Goal: Task Accomplishment & Management: Manage account settings

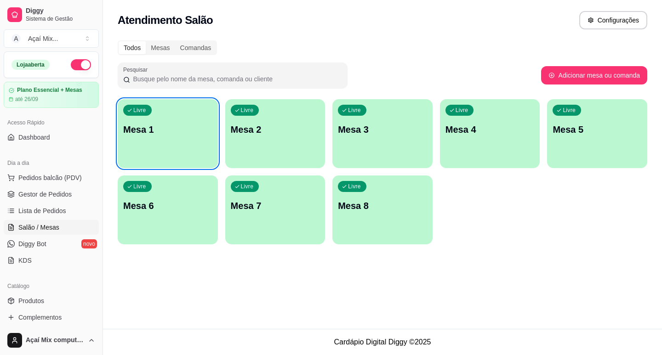
click at [183, 131] on p "Mesa 1" at bounding box center [167, 129] width 89 height 13
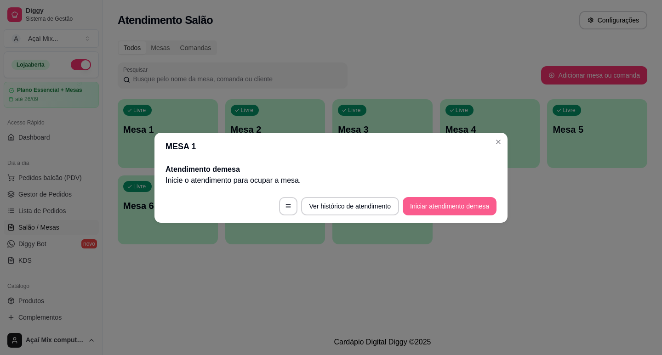
click at [426, 211] on button "Iniciar atendimento de mesa" at bounding box center [449, 206] width 94 height 18
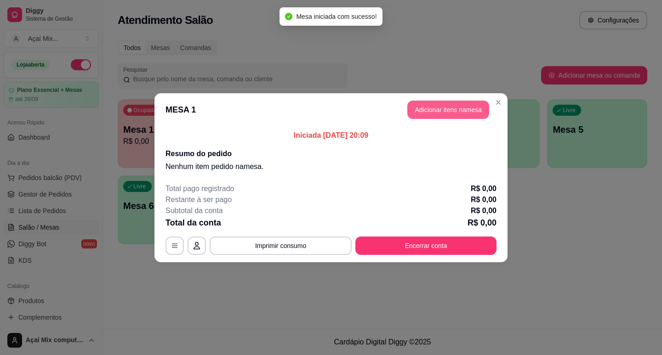
click at [467, 108] on button "Adicionar itens na mesa" at bounding box center [448, 110] width 82 height 18
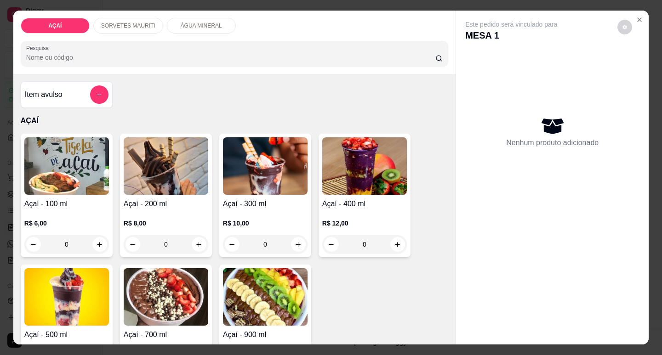
click at [194, 244] on div "0" at bounding box center [166, 244] width 85 height 18
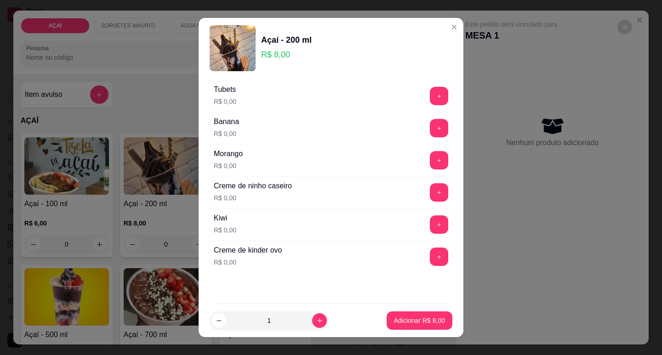
scroll to position [1228, 0]
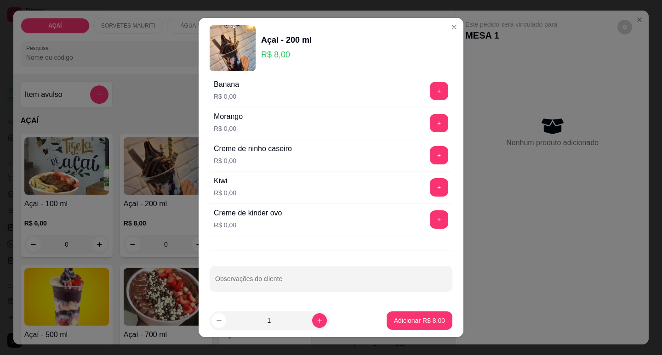
click at [430, 160] on button "+" at bounding box center [439, 155] width 18 height 18
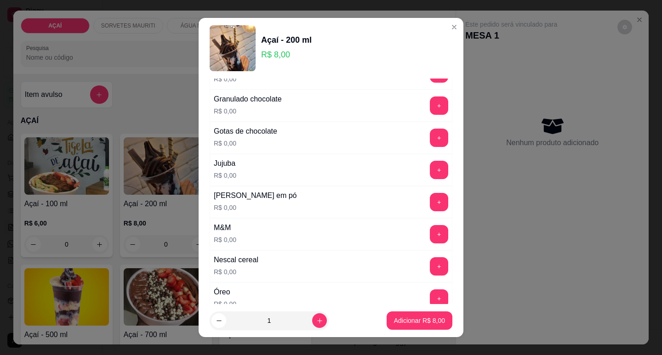
scroll to position [814, 0]
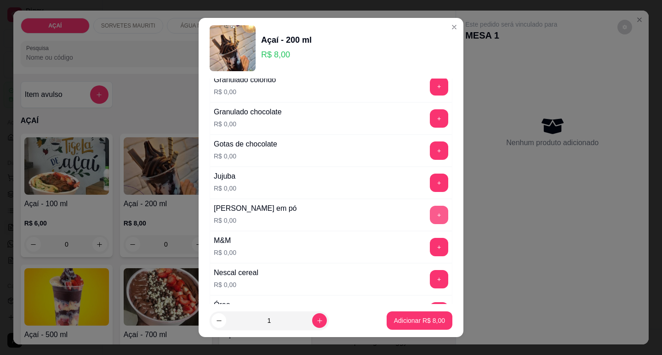
click at [430, 212] on button "+" at bounding box center [439, 215] width 18 height 18
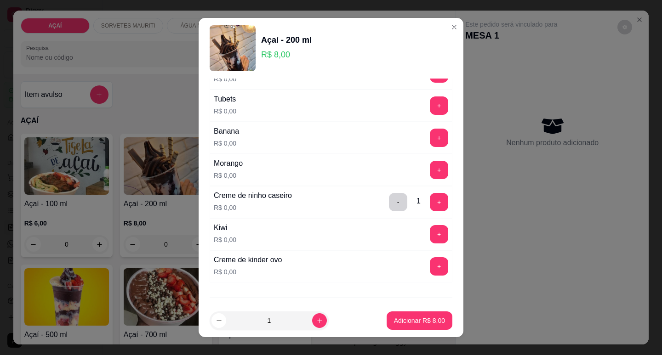
scroll to position [1182, 0]
click at [430, 139] on button "+" at bounding box center [439, 137] width 18 height 18
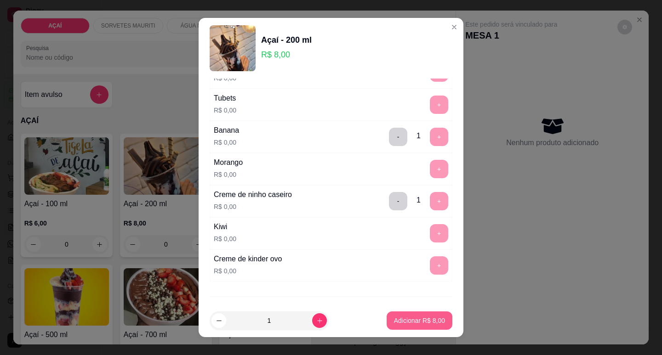
click at [410, 318] on p "Adicionar R$ 8,00" at bounding box center [419, 320] width 51 height 9
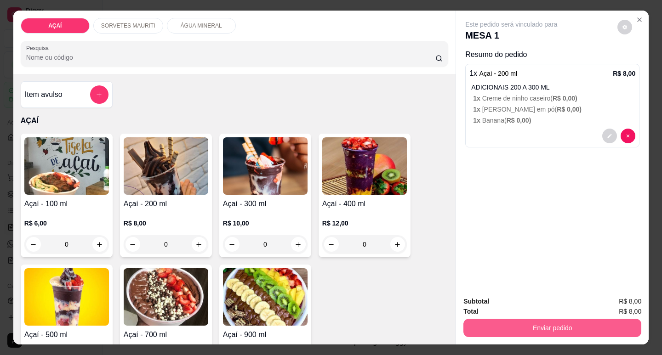
click at [541, 319] on button "Enviar pedido" at bounding box center [552, 328] width 178 height 18
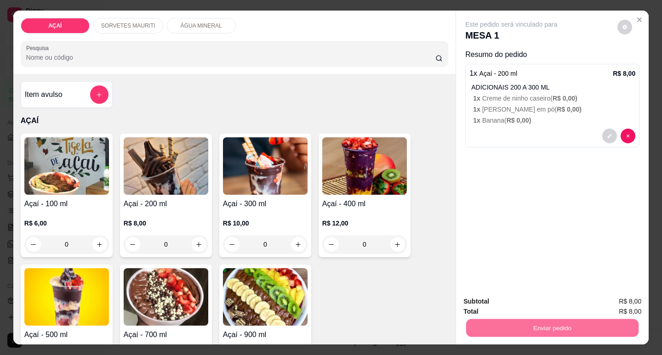
click at [531, 301] on button "Não registrar e enviar pedido" at bounding box center [522, 301] width 96 height 17
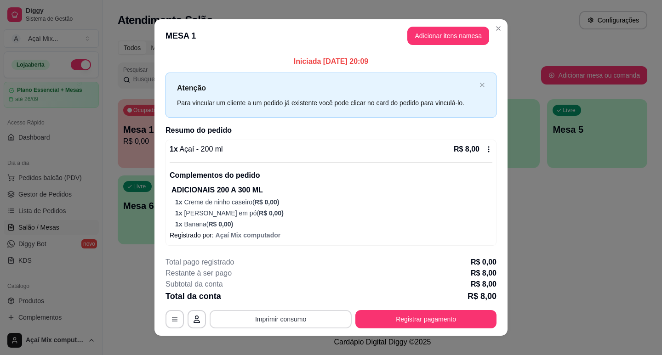
click at [329, 323] on button "Imprimir consumo" at bounding box center [281, 319] width 142 height 18
click at [495, 30] on icon "Close" at bounding box center [497, 28] width 7 height 7
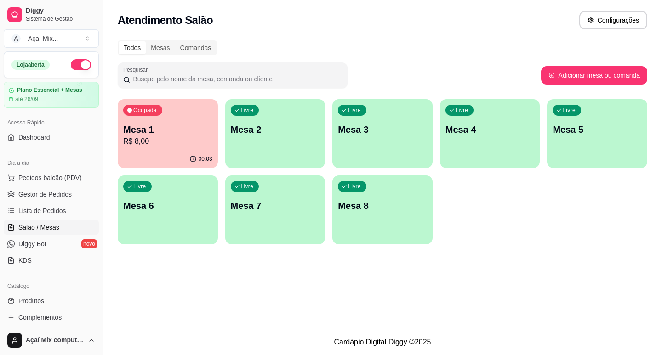
click at [211, 147] on div "Ocupada Mesa 1 R$ 8,00" at bounding box center [168, 124] width 100 height 51
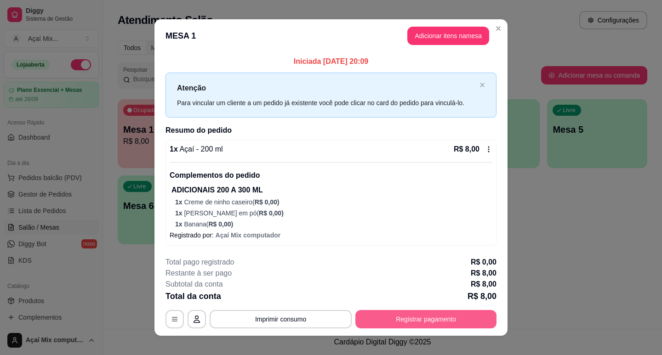
click at [393, 312] on button "Registrar pagamento" at bounding box center [425, 319] width 141 height 18
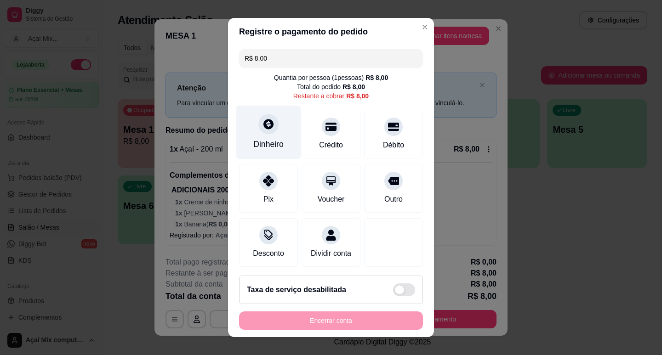
click at [259, 139] on div "Dinheiro" at bounding box center [268, 144] width 30 height 12
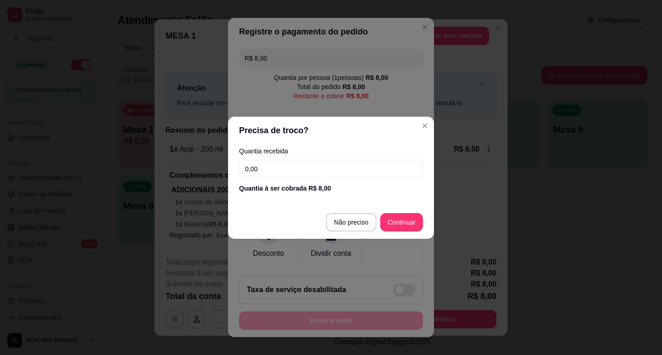
click at [314, 179] on div "Quantia recebida 0,00 Quantia à ser cobrada R$ 8,00" at bounding box center [331, 170] width 206 height 52
click at [274, 168] on input "0,00" at bounding box center [331, 169] width 184 height 18
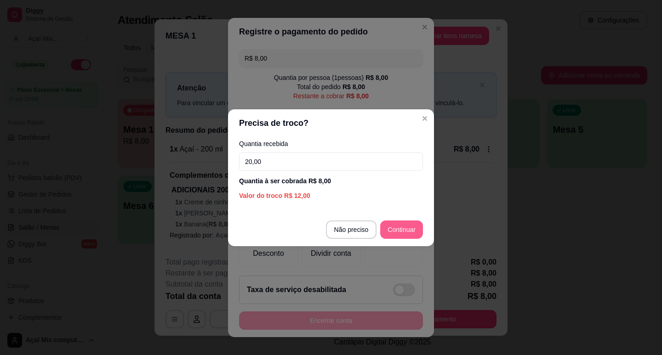
type input "20,00"
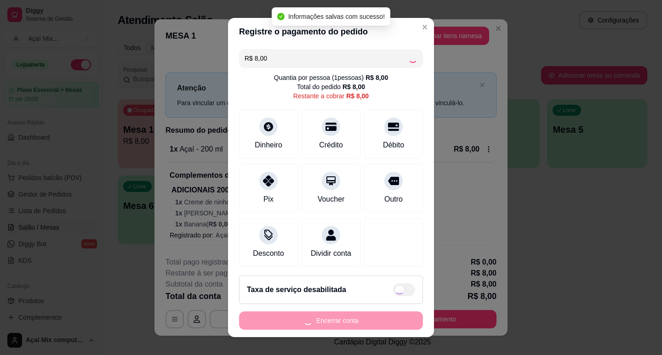
type input "R$ 0,00"
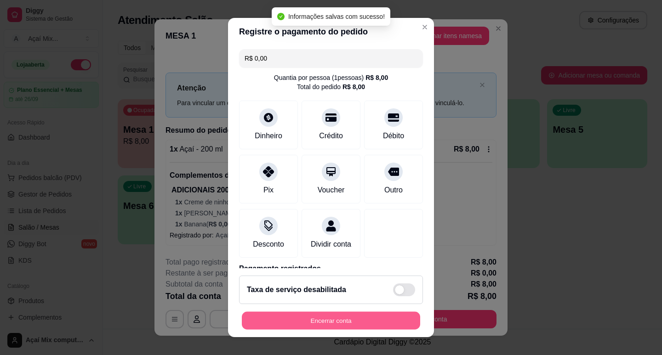
click at [346, 327] on button "Encerrar conta" at bounding box center [331, 321] width 178 height 18
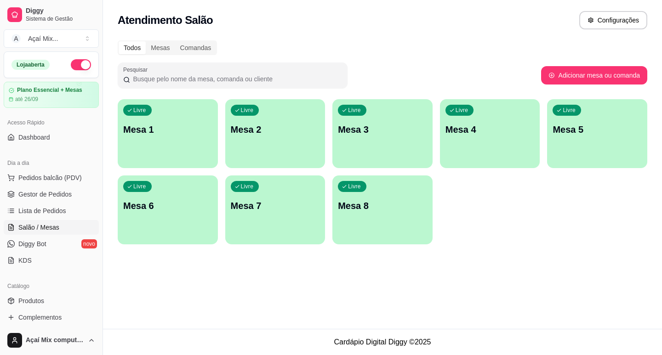
click at [178, 140] on div "Livre Mesa 1" at bounding box center [168, 128] width 100 height 58
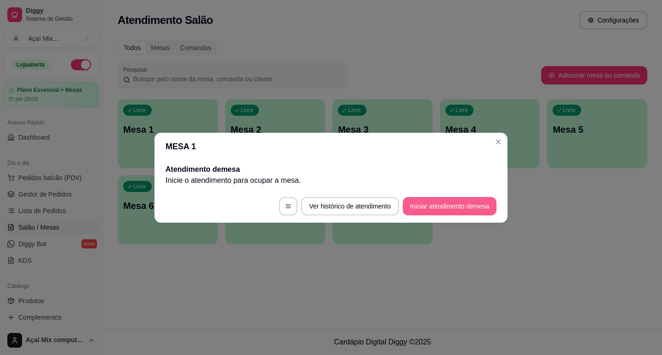
click at [430, 204] on button "Iniciar atendimento de mesa" at bounding box center [449, 206] width 94 height 18
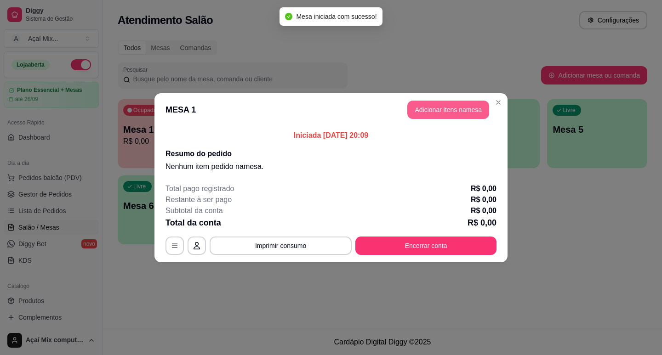
click at [471, 114] on button "Adicionar itens na mesa" at bounding box center [448, 110] width 82 height 18
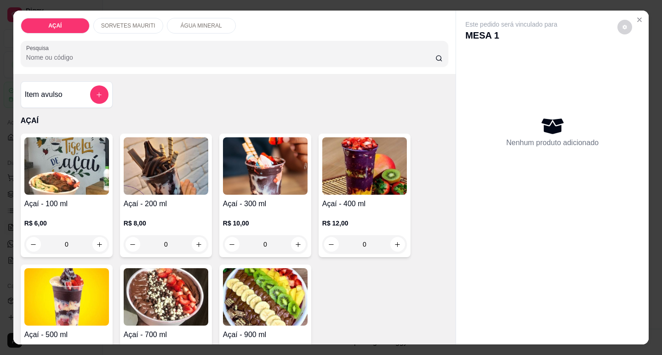
click at [392, 242] on div "0" at bounding box center [364, 244] width 85 height 18
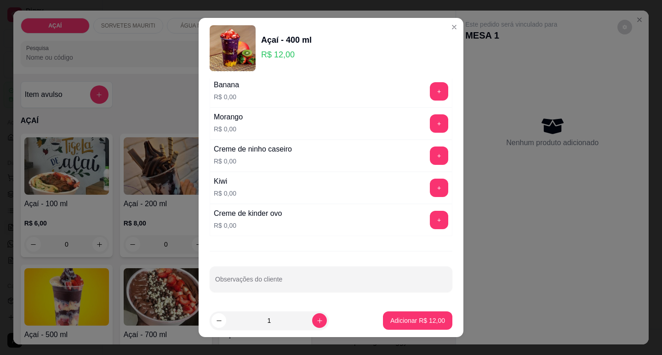
scroll to position [1228, 0]
click at [430, 154] on button "+" at bounding box center [439, 155] width 18 height 18
click at [430, 121] on button "+" at bounding box center [439, 123] width 18 height 18
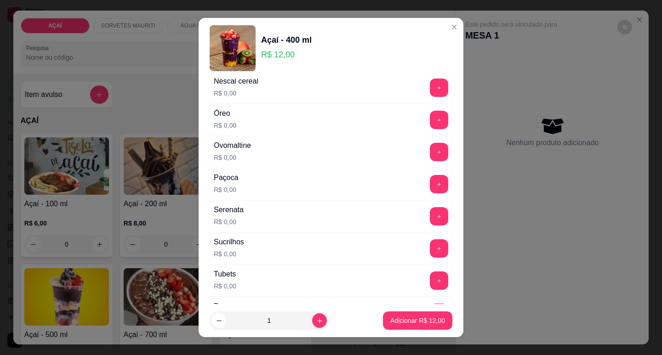
scroll to position [998, 0]
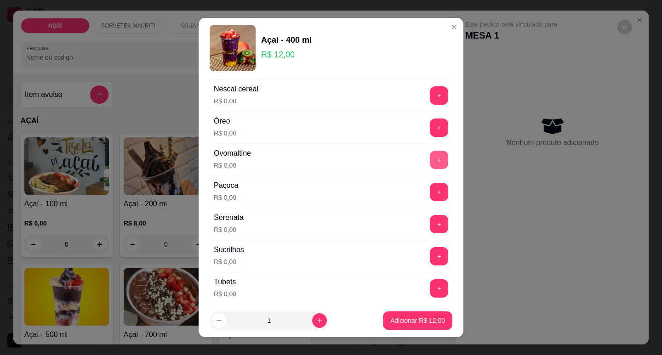
click at [430, 161] on button "+" at bounding box center [439, 160] width 18 height 18
click at [430, 127] on button "+" at bounding box center [439, 128] width 18 height 18
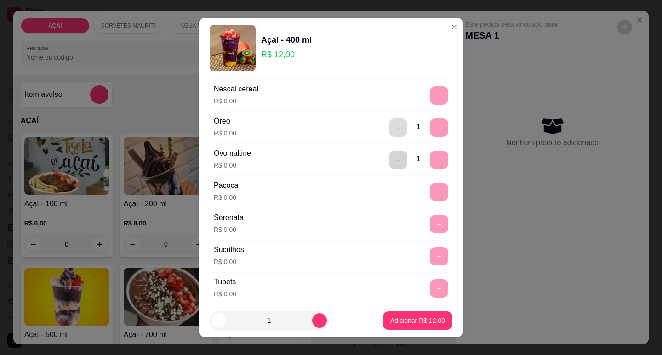
click at [389, 126] on button "-" at bounding box center [398, 128] width 18 height 18
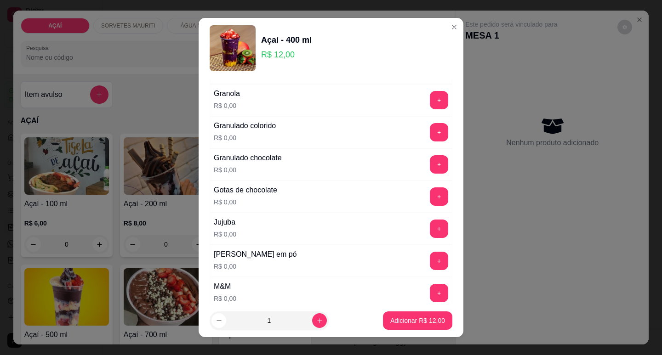
scroll to position [722, 0]
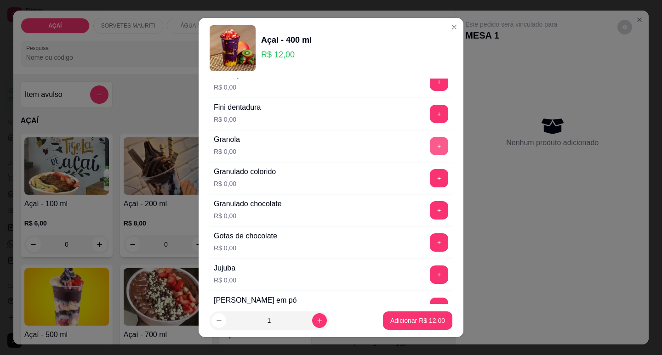
click at [430, 146] on button "+" at bounding box center [439, 146] width 18 height 18
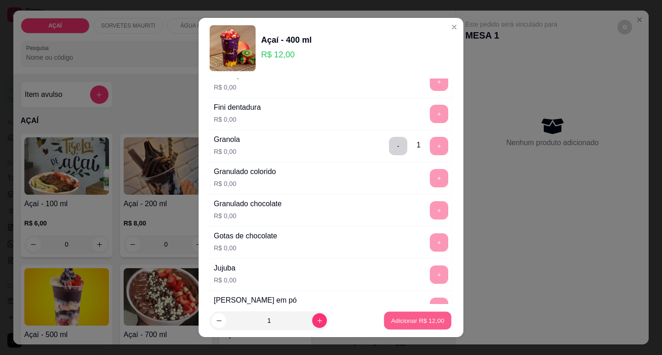
click at [416, 324] on p "Adicionar R$ 12,00" at bounding box center [417, 321] width 53 height 9
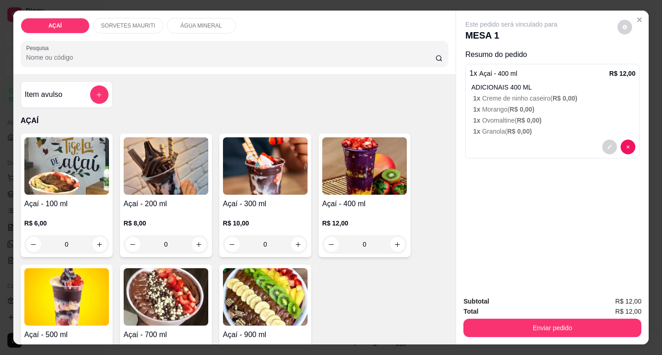
click at [397, 240] on div "0" at bounding box center [364, 244] width 85 height 18
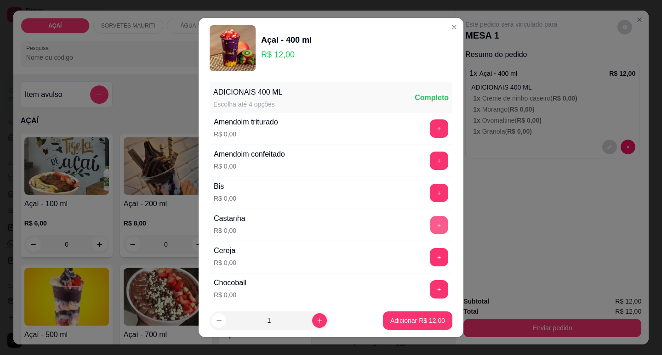
click at [430, 222] on button "+" at bounding box center [439, 225] width 18 height 18
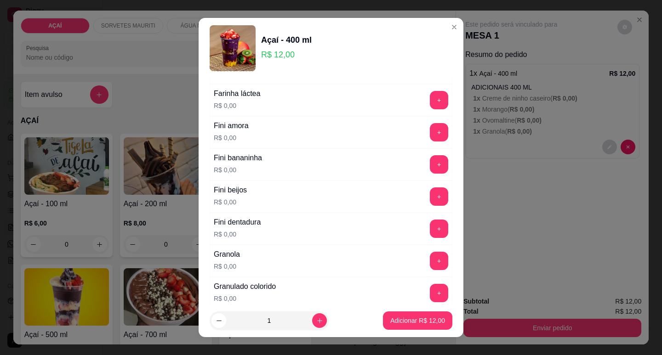
scroll to position [643, 0]
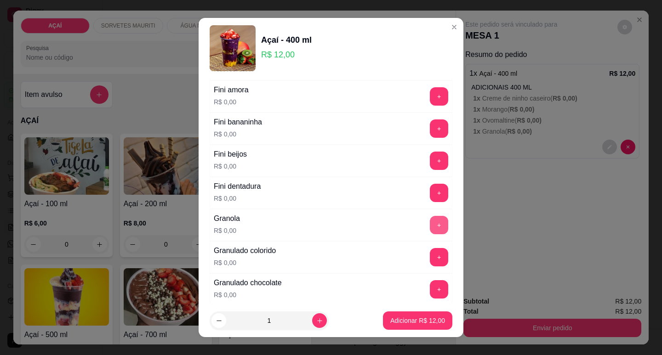
click at [430, 221] on button "+" at bounding box center [439, 225] width 18 height 18
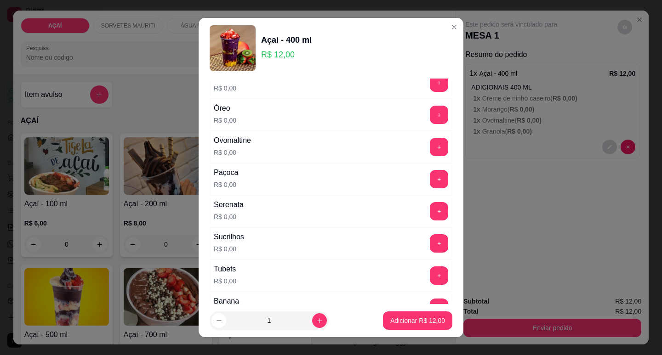
scroll to position [1103, 0]
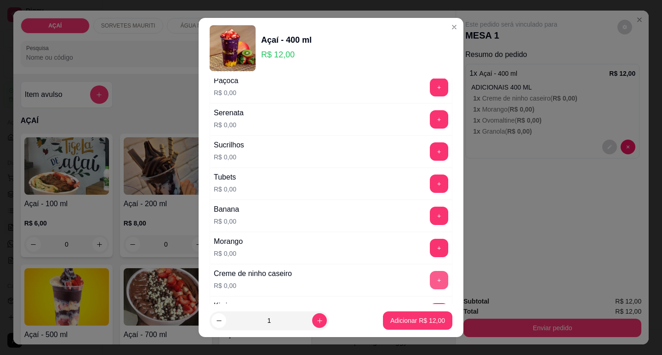
click at [430, 282] on button "+" at bounding box center [439, 280] width 18 height 18
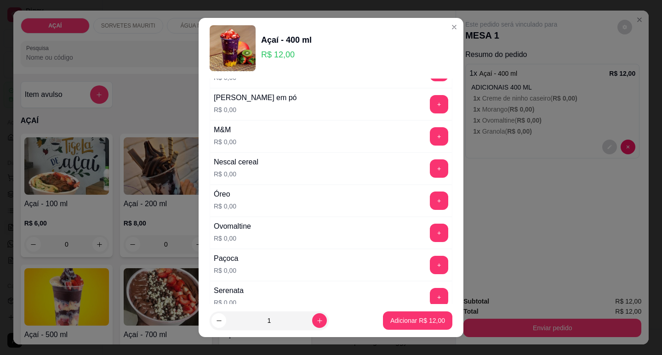
scroll to position [919, 0]
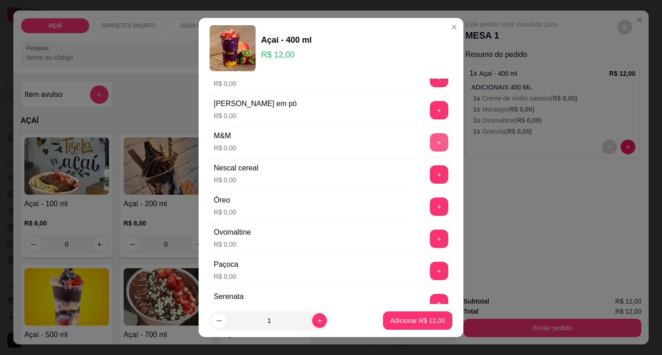
click at [430, 142] on button "+" at bounding box center [439, 142] width 18 height 18
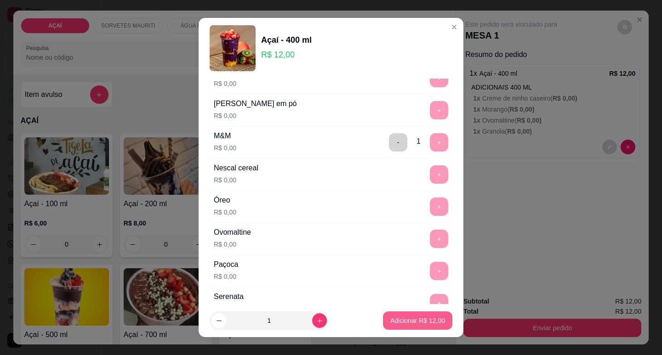
click at [410, 319] on p "Adicionar R$ 12,00" at bounding box center [417, 320] width 55 height 9
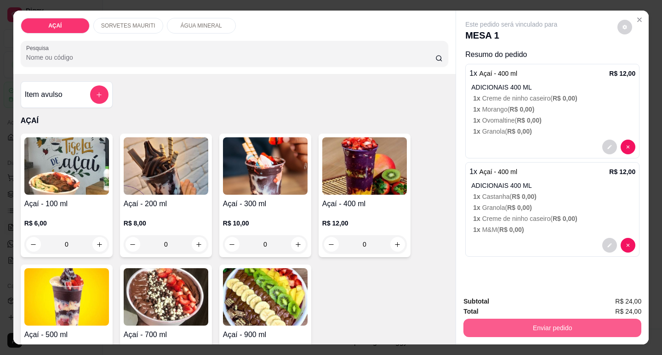
click at [531, 324] on button "Enviar pedido" at bounding box center [552, 328] width 178 height 18
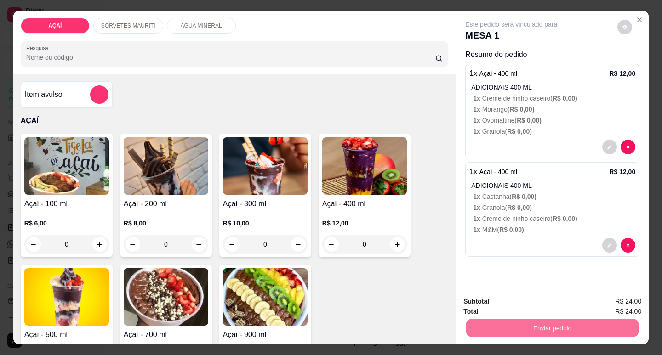
click at [513, 301] on button "Não registrar e enviar pedido" at bounding box center [522, 301] width 96 height 17
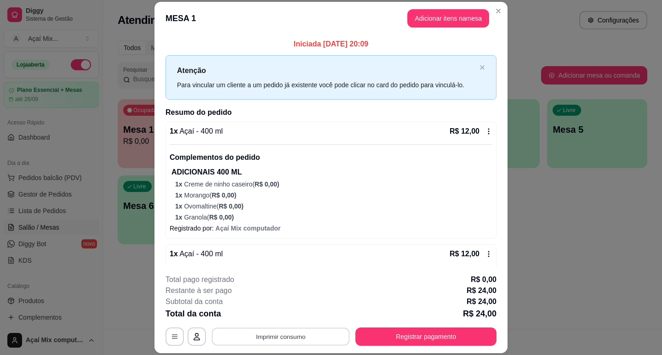
click at [292, 334] on button "Imprimir consumo" at bounding box center [281, 337] width 138 height 18
click at [294, 312] on button "Impressora" at bounding box center [280, 315] width 64 height 14
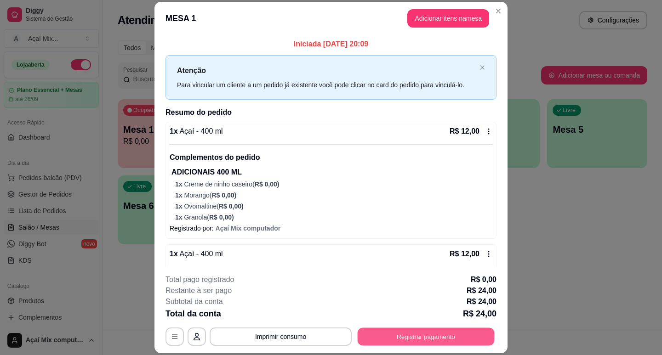
click at [427, 331] on button "Registrar pagamento" at bounding box center [425, 337] width 137 height 18
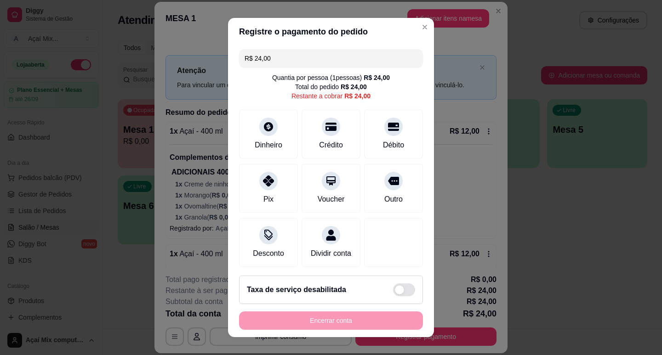
click at [241, 103] on div "R$ 24,00 Quantia por pessoa ( 1 pessoas) R$ 24,00 Total do pedido R$ 24,00 Rest…" at bounding box center [331, 156] width 206 height 223
click at [276, 135] on div "Dinheiro" at bounding box center [268, 132] width 65 height 54
type input "R$ 0,00"
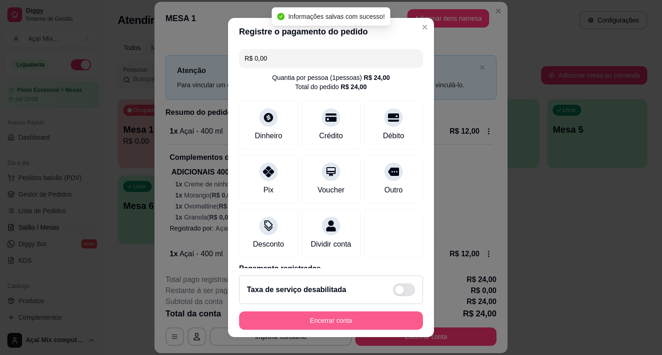
click at [382, 326] on button "Encerrar conta" at bounding box center [331, 321] width 184 height 18
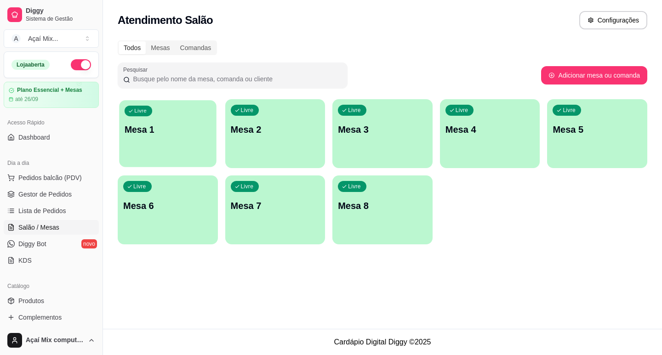
click at [149, 118] on div "Livre Mesa 1" at bounding box center [167, 128] width 97 height 56
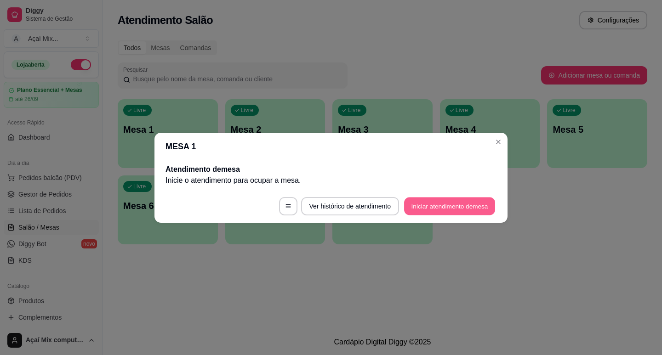
click at [457, 199] on button "Iniciar atendimento de mesa" at bounding box center [449, 206] width 91 height 18
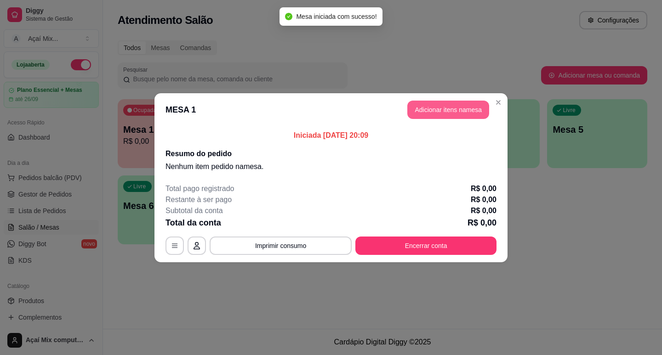
click at [439, 113] on button "Adicionar itens na mesa" at bounding box center [448, 110] width 82 height 18
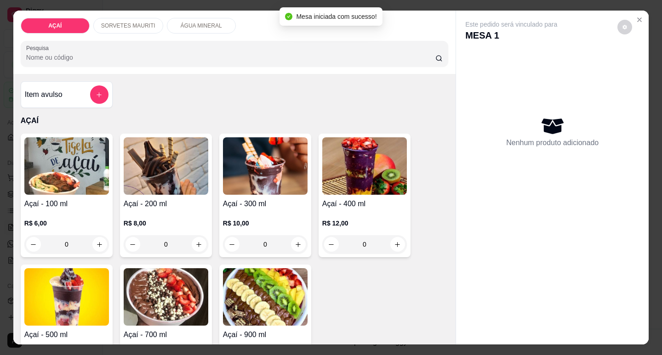
click at [299, 242] on div "0" at bounding box center [265, 244] width 85 height 18
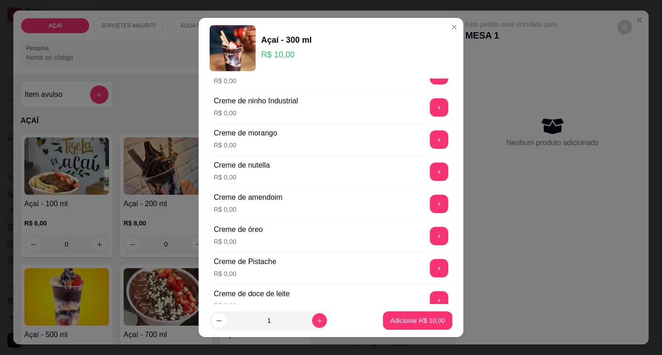
scroll to position [230, 0]
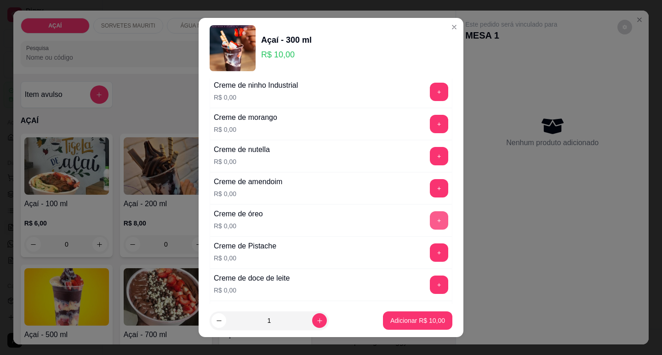
click at [430, 220] on button "+" at bounding box center [439, 220] width 18 height 18
click at [430, 121] on button "+" at bounding box center [439, 124] width 18 height 18
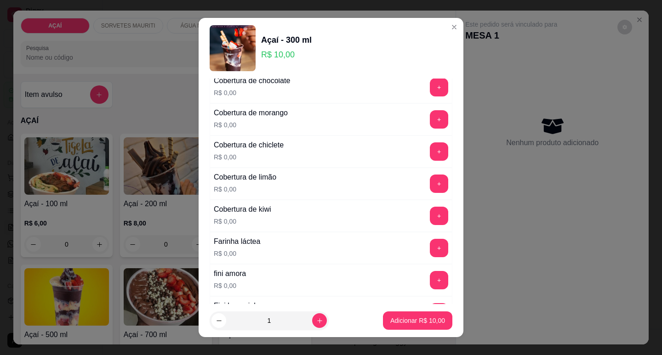
scroll to position [689, 0]
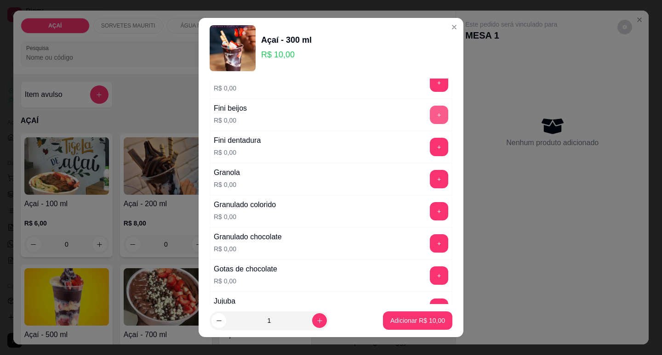
click at [430, 118] on button "+" at bounding box center [439, 115] width 18 height 18
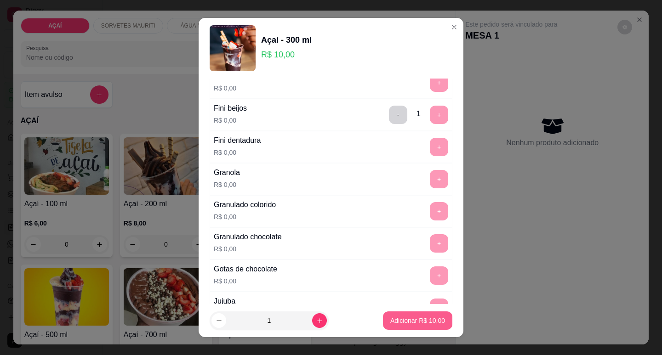
click at [414, 317] on p "Adicionar R$ 10,00" at bounding box center [417, 320] width 55 height 9
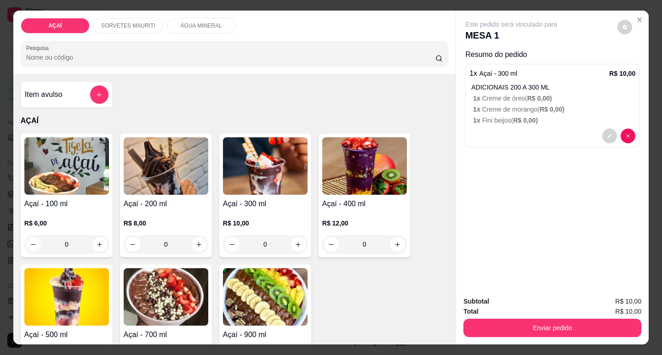
click at [295, 238] on div "0" at bounding box center [265, 244] width 85 height 18
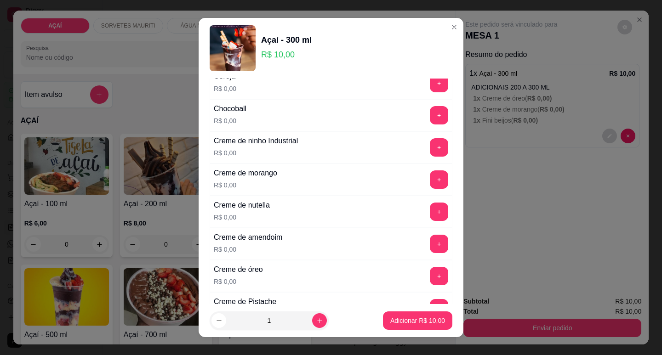
scroll to position [184, 0]
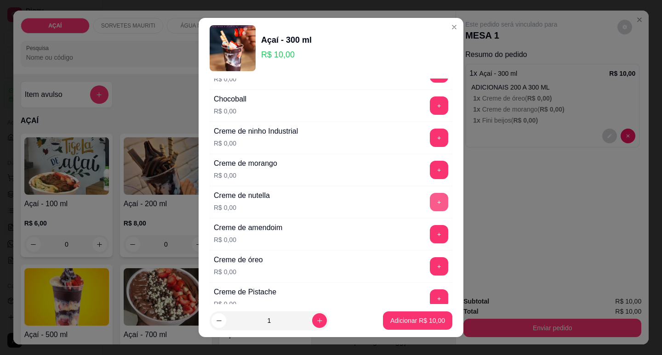
click at [430, 201] on button "+" at bounding box center [439, 202] width 18 height 18
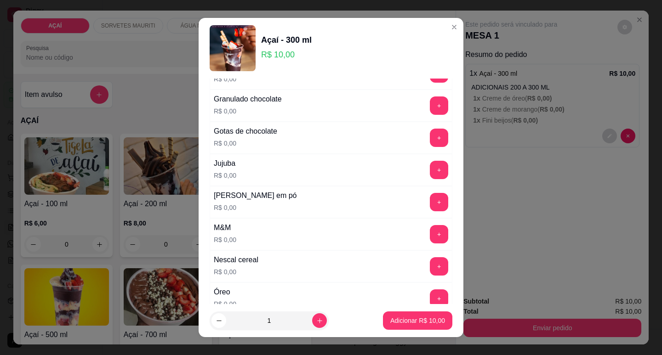
scroll to position [873, 0]
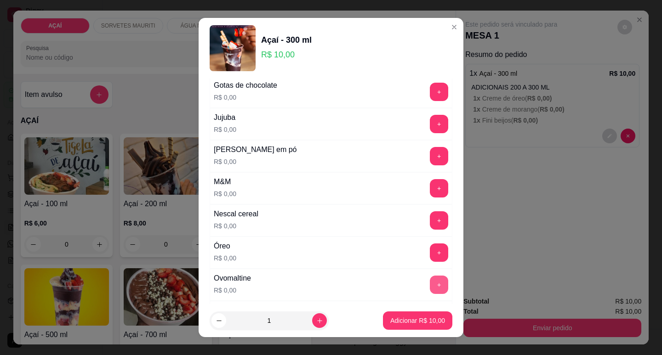
click at [430, 283] on button "+" at bounding box center [439, 285] width 18 height 18
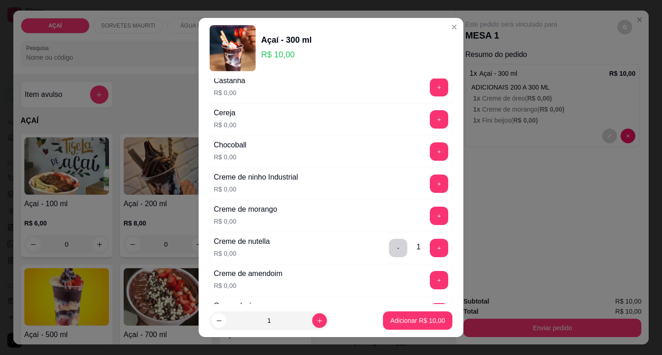
scroll to position [0, 0]
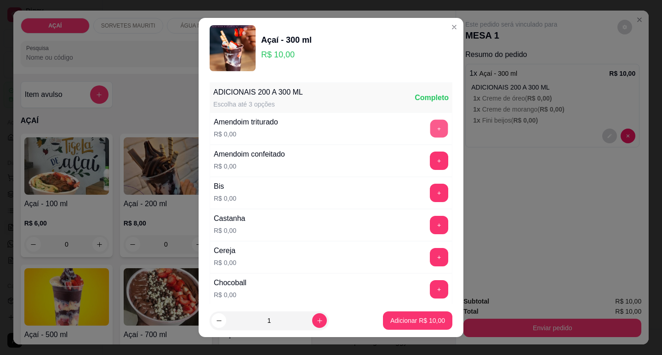
click at [430, 128] on button "+" at bounding box center [439, 128] width 18 height 18
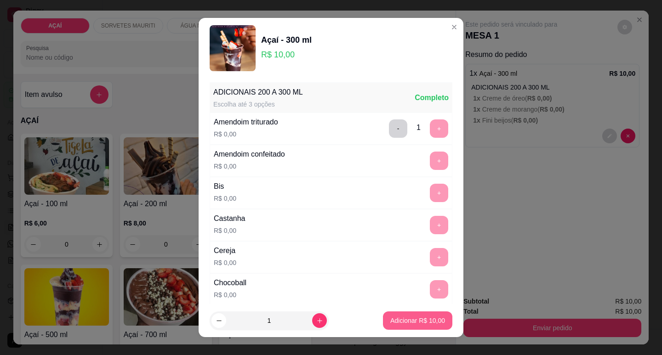
click at [392, 319] on p "Adicionar R$ 10,00" at bounding box center [417, 320] width 55 height 9
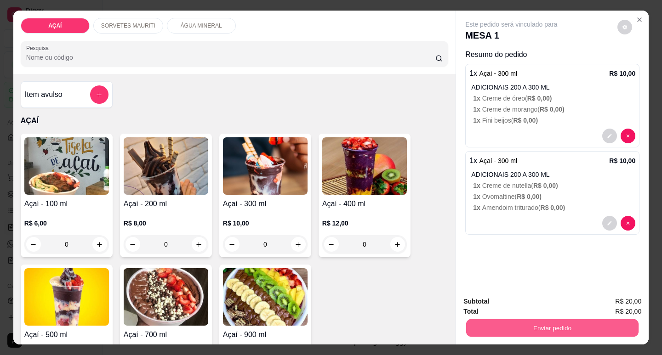
click at [575, 325] on button "Enviar pedido" at bounding box center [552, 328] width 172 height 18
click at [486, 306] on button "Não registrar e enviar pedido" at bounding box center [522, 301] width 96 height 17
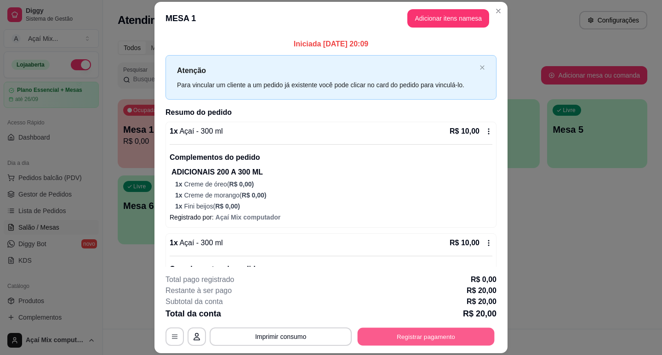
click at [419, 329] on button "Registrar pagamento" at bounding box center [425, 337] width 137 height 18
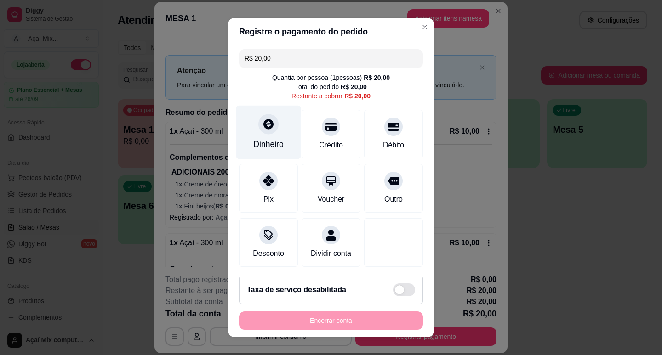
click at [262, 125] on icon at bounding box center [268, 124] width 12 height 12
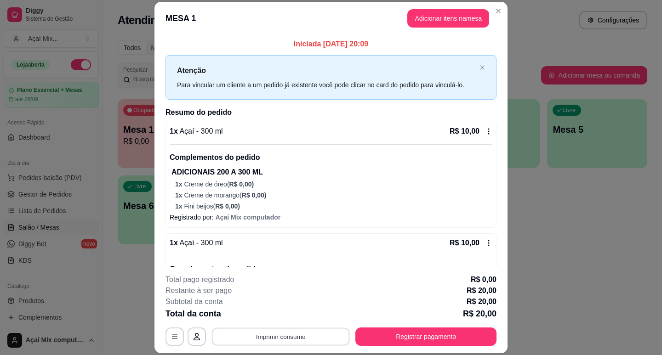
click at [255, 339] on button "Imprimir consumo" at bounding box center [281, 337] width 138 height 18
click at [277, 311] on button "Impressora" at bounding box center [280, 315] width 64 height 14
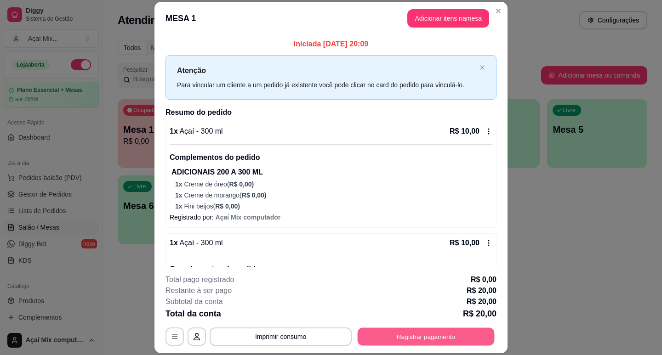
click at [434, 341] on button "Registrar pagamento" at bounding box center [425, 337] width 137 height 18
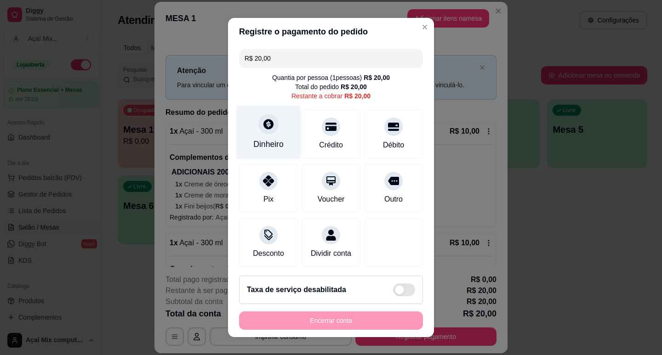
click at [257, 146] on div "Dinheiro" at bounding box center [268, 144] width 30 height 12
type input "R$ 0,00"
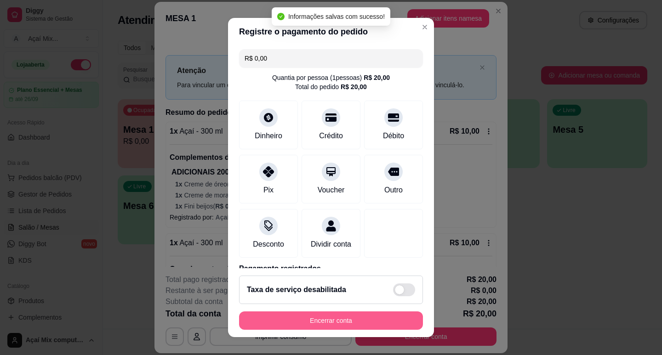
click at [335, 327] on button "Encerrar conta" at bounding box center [331, 321] width 184 height 18
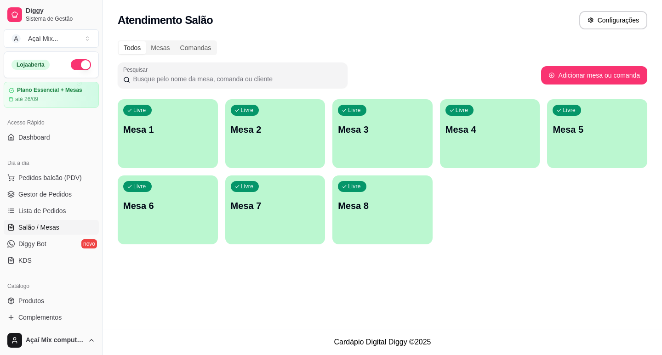
click at [152, 112] on div "Livre Mesa 1" at bounding box center [168, 128] width 100 height 58
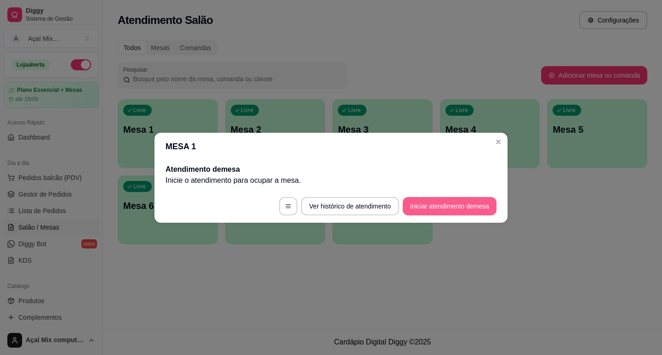
click at [478, 212] on button "Iniciar atendimento de mesa" at bounding box center [449, 206] width 94 height 18
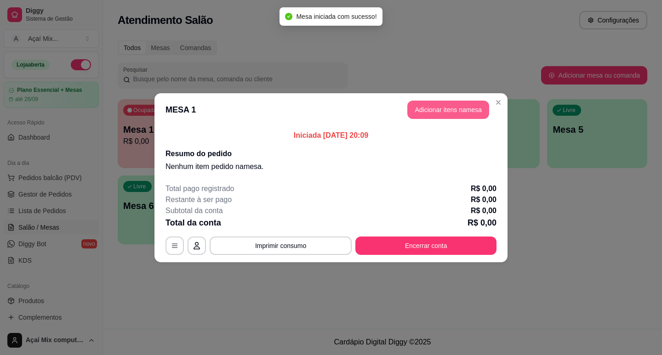
click at [436, 116] on button "Adicionar itens na mesa" at bounding box center [448, 110] width 82 height 18
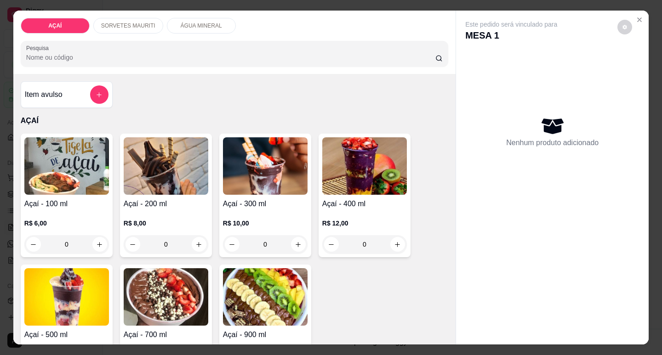
click at [95, 243] on div "0" at bounding box center [66, 244] width 85 height 18
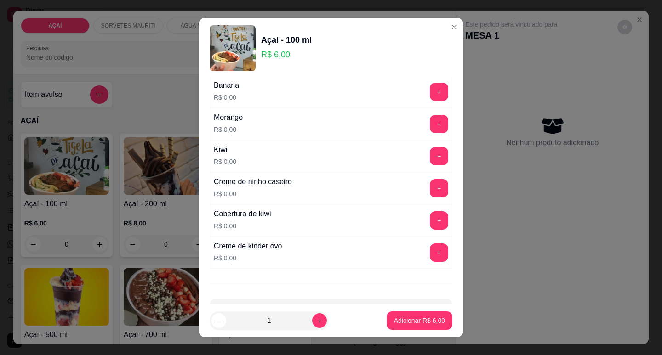
scroll to position [1228, 0]
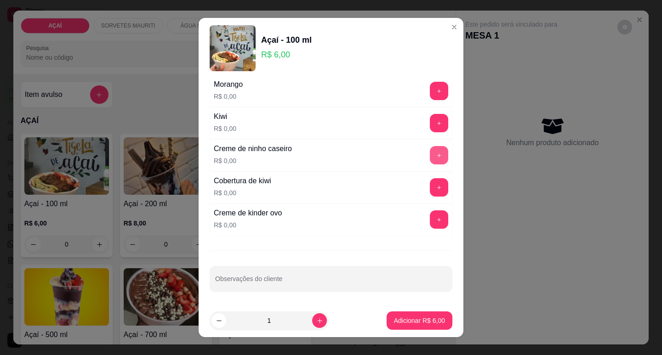
click at [430, 151] on button "+" at bounding box center [439, 155] width 18 height 18
click at [389, 153] on button "-" at bounding box center [398, 155] width 18 height 18
click at [430, 158] on button "+" at bounding box center [439, 155] width 18 height 18
click at [389, 153] on button "-" at bounding box center [398, 155] width 18 height 18
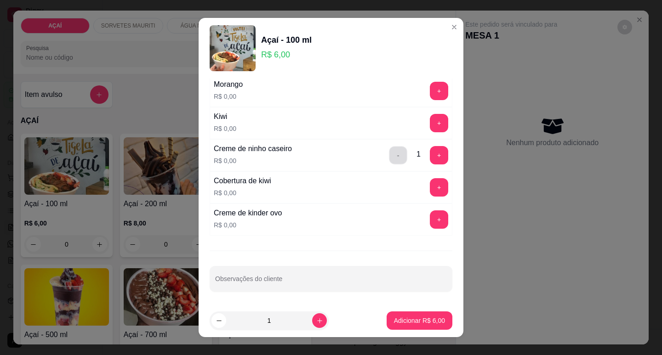
click at [389, 153] on button "-" at bounding box center [398, 155] width 18 height 18
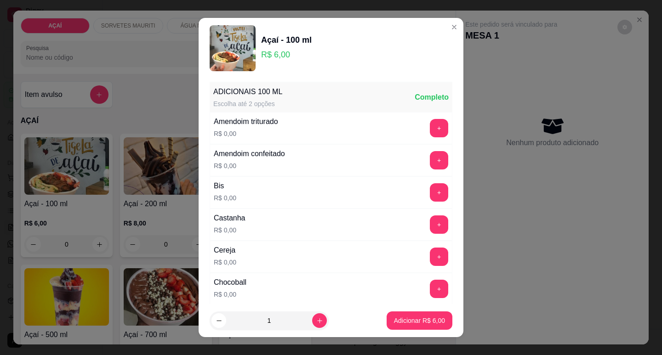
scroll to position [0, 0]
click at [430, 256] on button "+" at bounding box center [439, 257] width 18 height 18
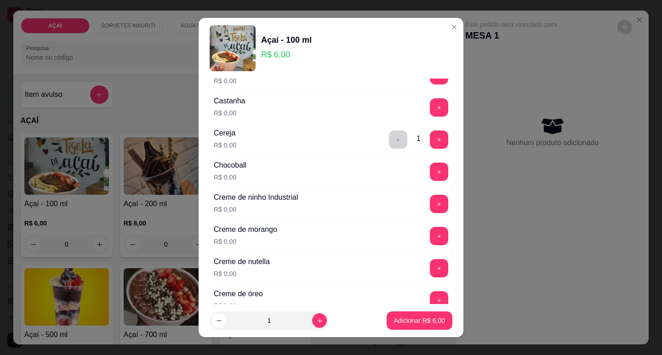
scroll to position [138, 0]
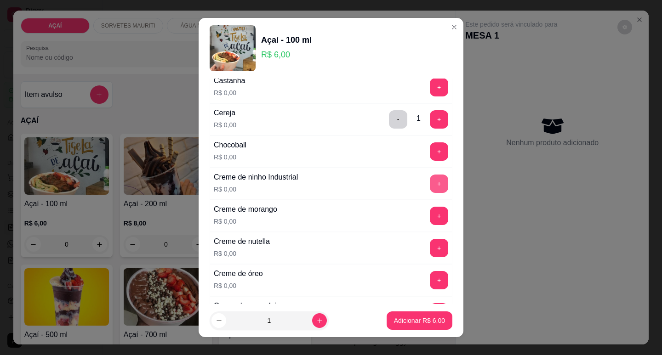
click at [430, 186] on button "+" at bounding box center [439, 184] width 18 height 18
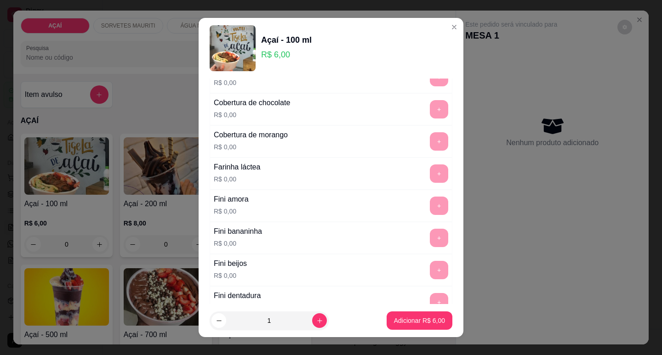
scroll to position [505, 0]
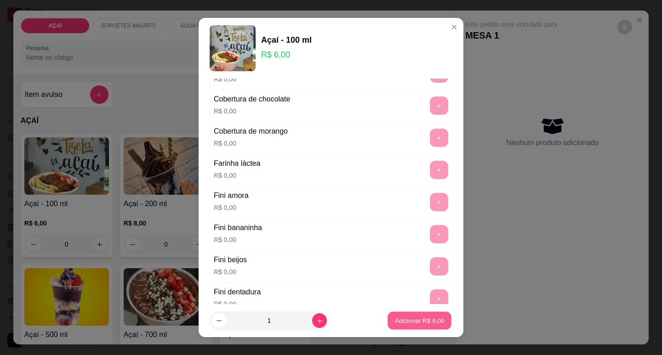
click at [416, 326] on button "Adicionar R$ 6,00" at bounding box center [419, 321] width 64 height 18
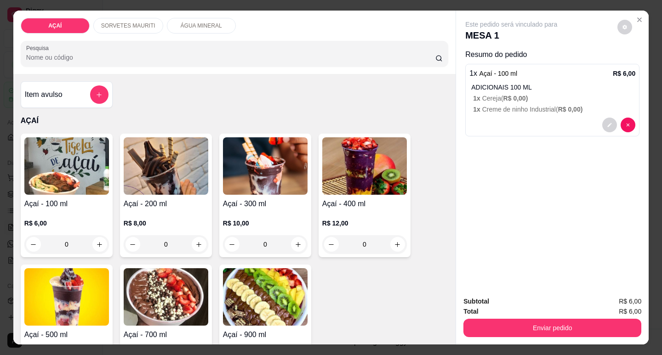
click at [96, 242] on div "0" at bounding box center [66, 244] width 85 height 18
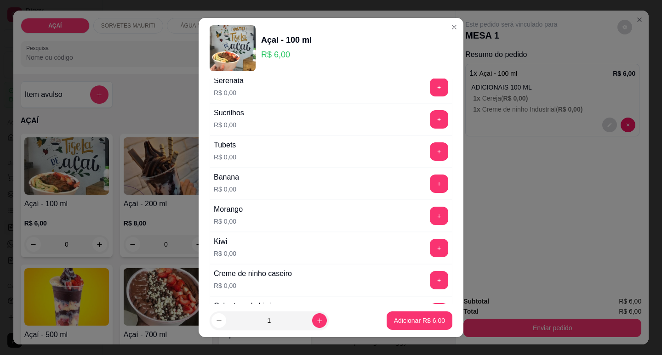
scroll to position [1228, 0]
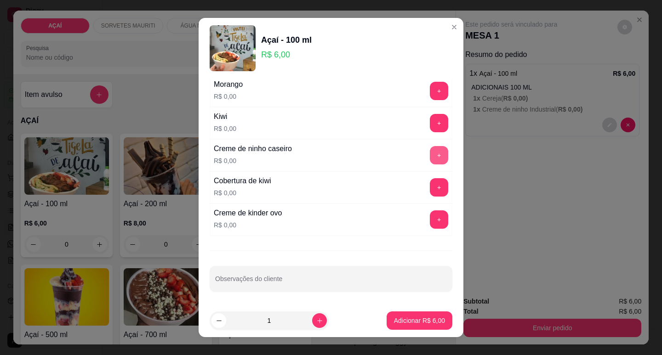
click at [430, 154] on button "+" at bounding box center [439, 155] width 18 height 18
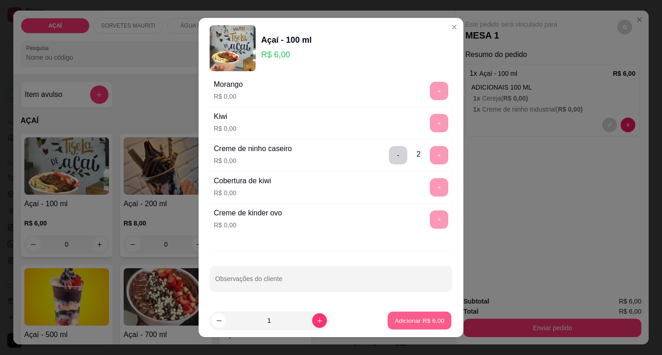
click at [425, 329] on button "Adicionar R$ 6,00" at bounding box center [419, 321] width 64 height 18
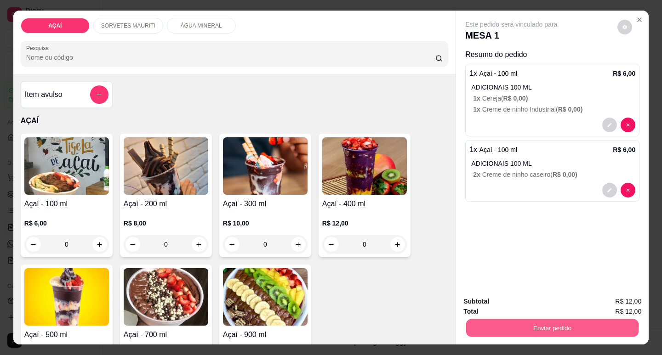
click at [564, 326] on button "Enviar pedido" at bounding box center [552, 328] width 172 height 18
click at [521, 299] on button "Não registrar e enviar pedido" at bounding box center [522, 301] width 93 height 17
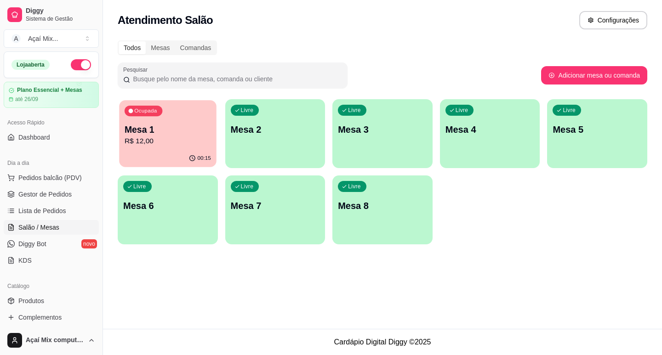
click at [170, 136] on div "Mesa 1 R$ 12,00" at bounding box center [168, 135] width 86 height 23
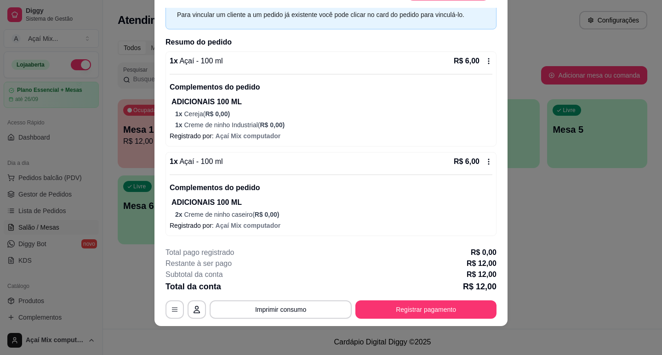
scroll to position [28, 0]
click at [418, 302] on button "Registrar pagamento" at bounding box center [425, 309] width 141 height 18
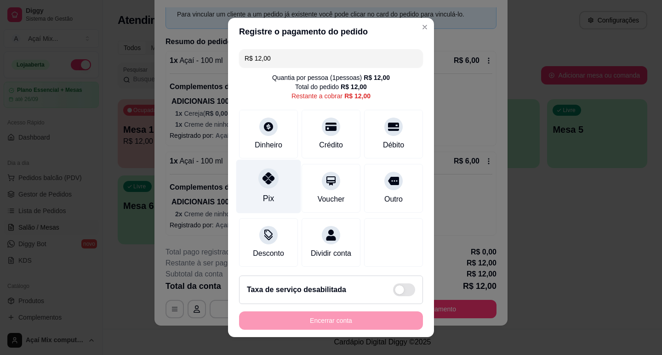
click at [249, 194] on div "Pix" at bounding box center [268, 186] width 65 height 54
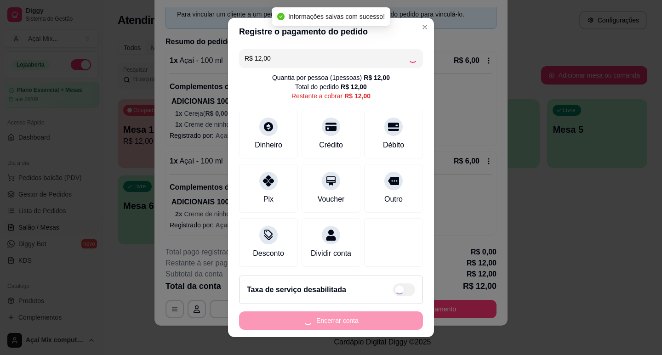
type input "R$ 0,00"
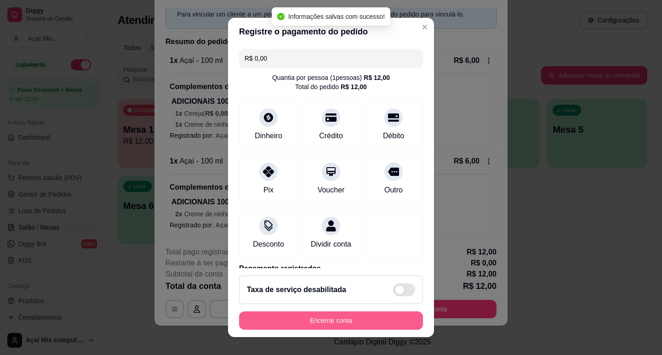
click at [341, 320] on button "Encerrar conta" at bounding box center [331, 321] width 184 height 18
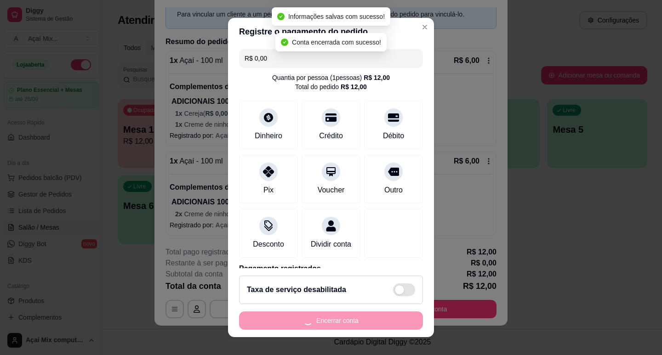
scroll to position [0, 0]
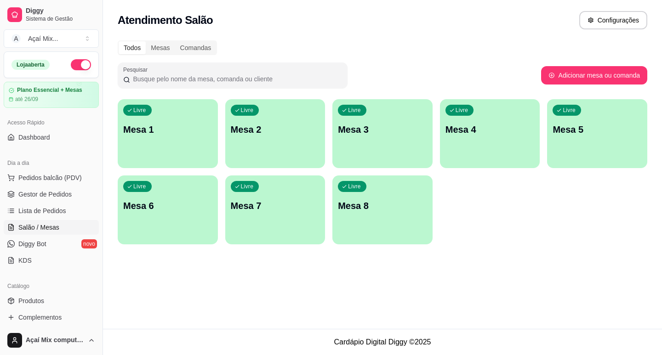
click at [158, 133] on p "Mesa 1" at bounding box center [167, 129] width 89 height 13
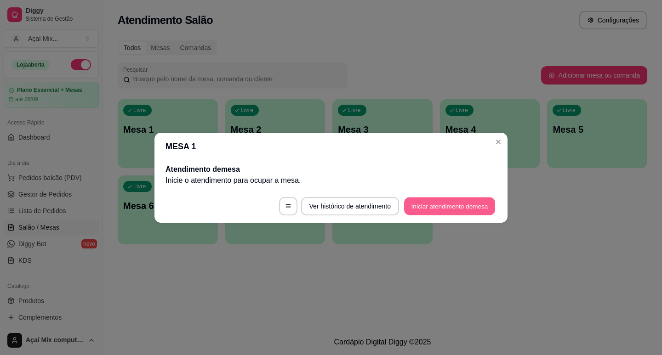
click at [436, 206] on button "Iniciar atendimento de mesa" at bounding box center [449, 206] width 91 height 18
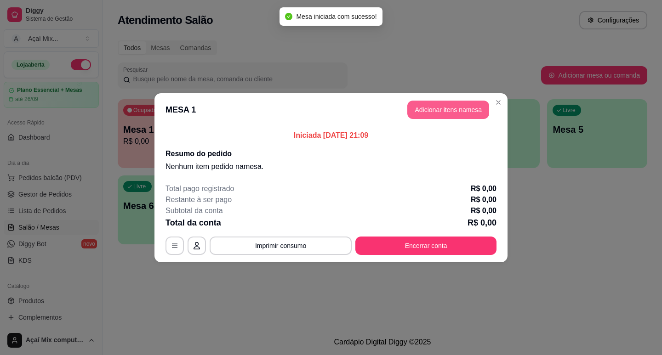
click at [427, 104] on button "Adicionar itens na mesa" at bounding box center [448, 110] width 82 height 18
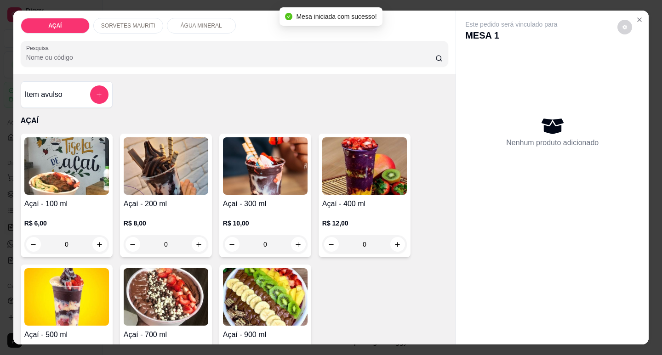
click at [294, 243] on div "0" at bounding box center [265, 244] width 85 height 18
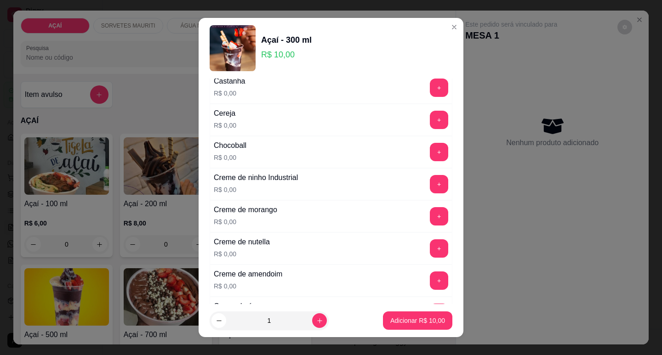
scroll to position [138, 0]
click at [430, 254] on button "+" at bounding box center [439, 248] width 18 height 18
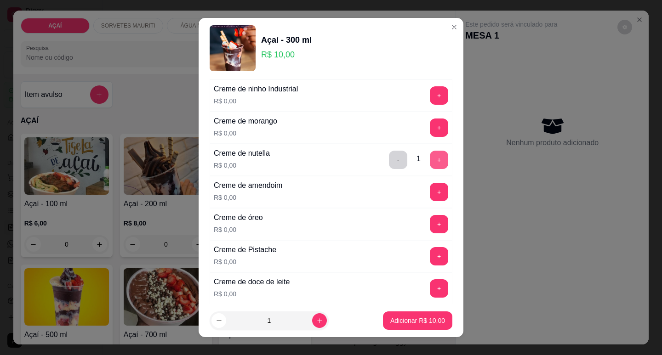
scroll to position [230, 0]
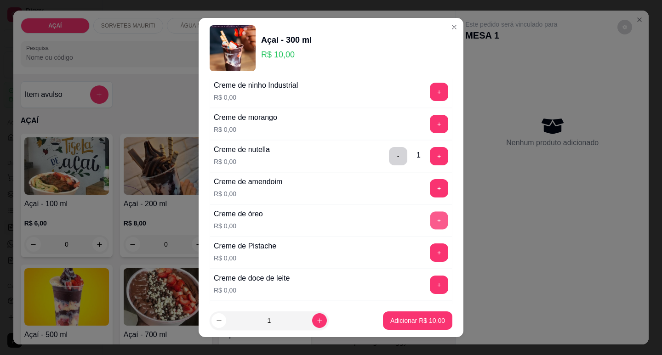
click at [430, 223] on button "+" at bounding box center [439, 220] width 18 height 18
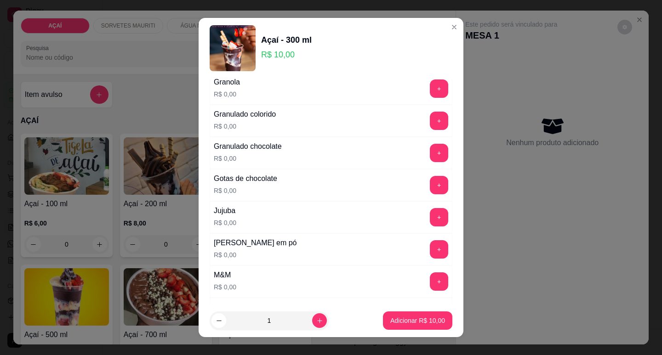
scroll to position [781, 0]
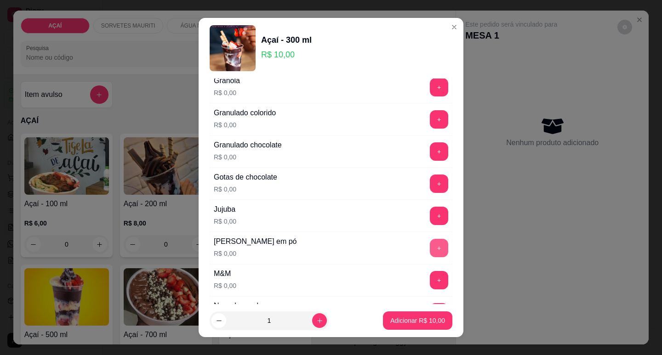
click at [430, 249] on button "+" at bounding box center [439, 248] width 18 height 18
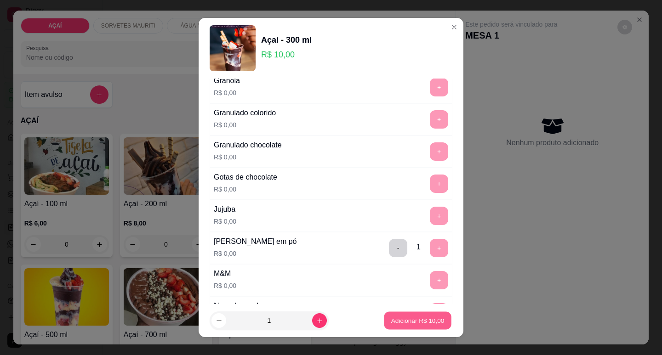
click at [420, 325] on p "Adicionar R$ 10,00" at bounding box center [417, 321] width 53 height 9
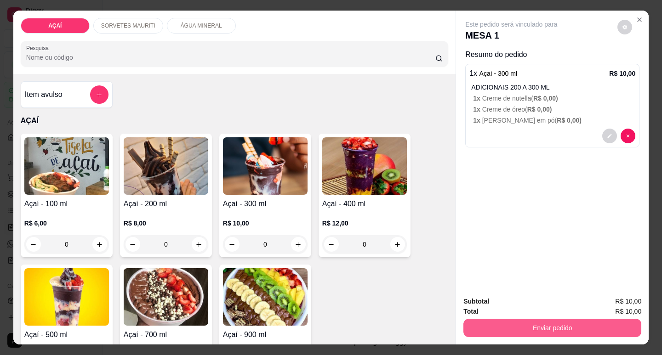
click at [517, 319] on button "Enviar pedido" at bounding box center [552, 328] width 178 height 18
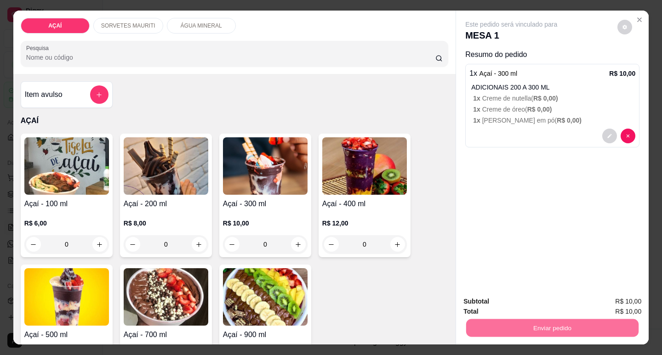
click at [513, 298] on button "Não registrar e enviar pedido" at bounding box center [522, 301] width 96 height 17
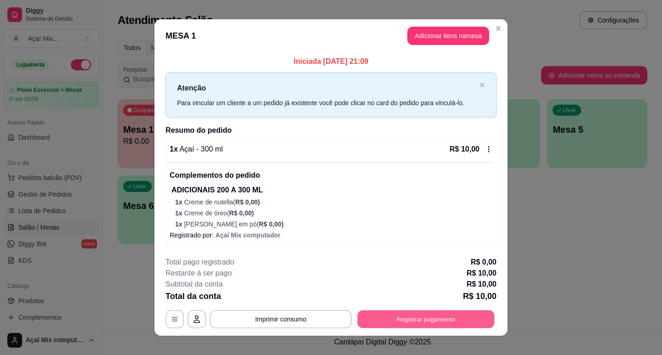
click at [427, 322] on button "Registrar pagamento" at bounding box center [425, 319] width 137 height 18
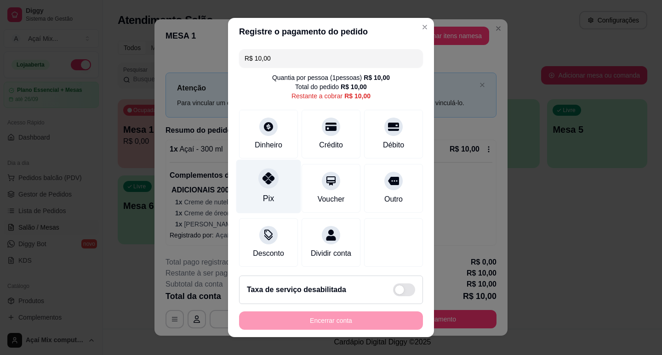
click at [259, 190] on div "Pix" at bounding box center [268, 186] width 65 height 54
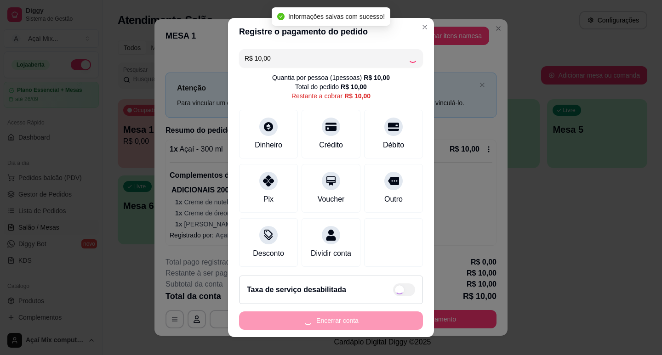
type input "R$ 0,00"
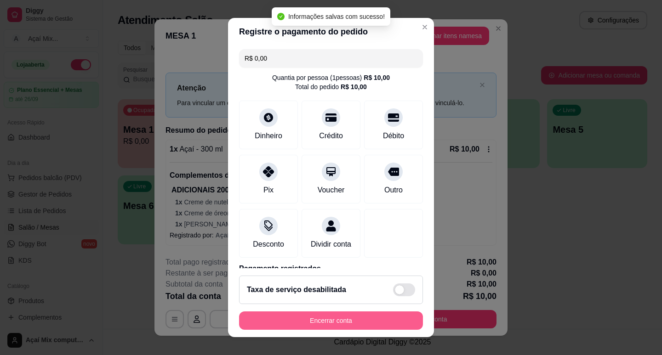
click at [363, 320] on button "Encerrar conta" at bounding box center [331, 321] width 184 height 18
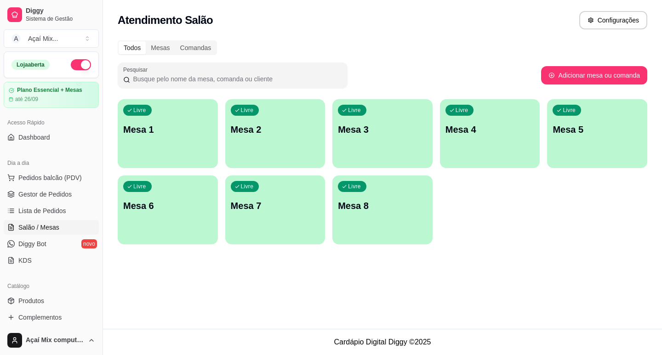
click at [185, 115] on div "Livre Mesa 1" at bounding box center [168, 128] width 100 height 58
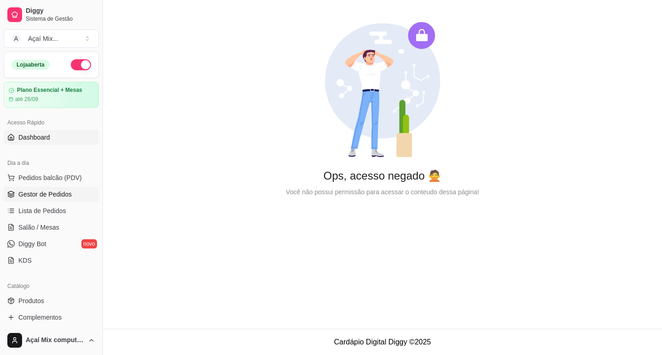
click at [49, 195] on span "Gestor de Pedidos" at bounding box center [44, 194] width 53 height 9
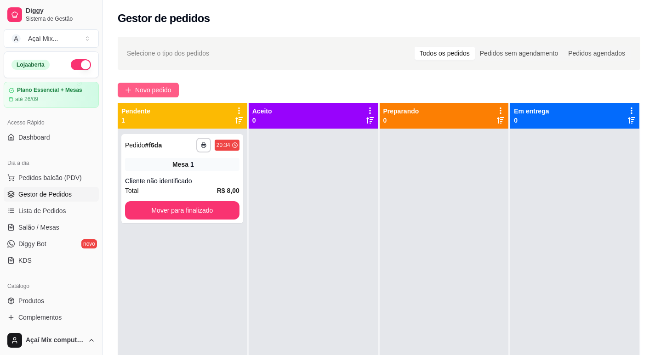
click at [161, 87] on span "Novo pedido" at bounding box center [153, 90] width 36 height 10
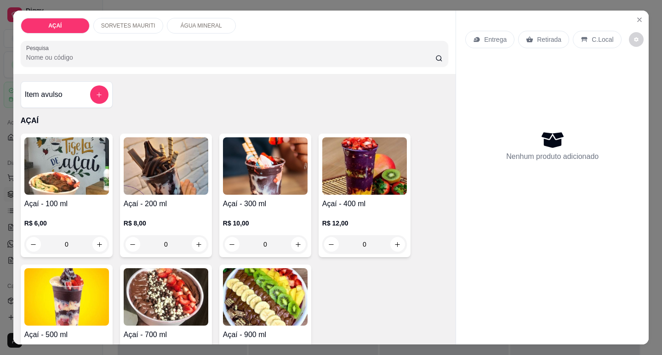
click at [201, 242] on div "0" at bounding box center [166, 244] width 85 height 18
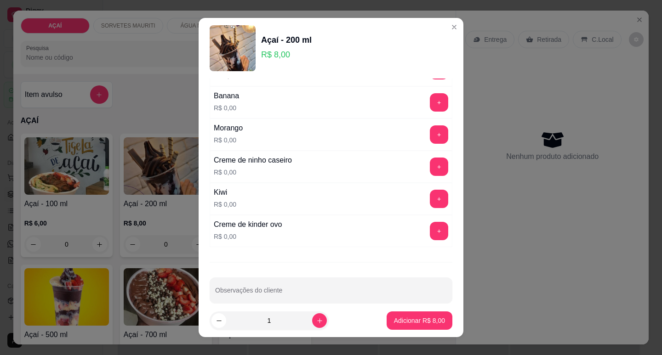
scroll to position [1228, 0]
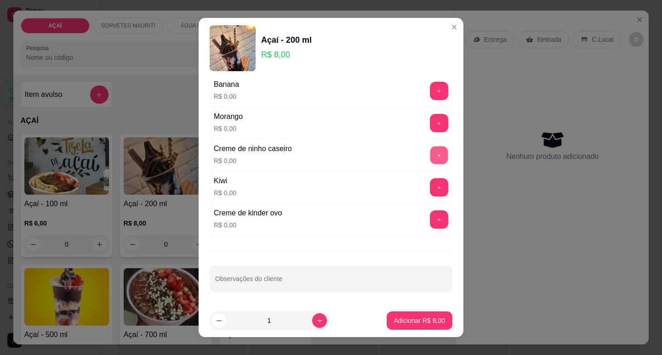
click at [430, 159] on button "+" at bounding box center [439, 155] width 18 height 18
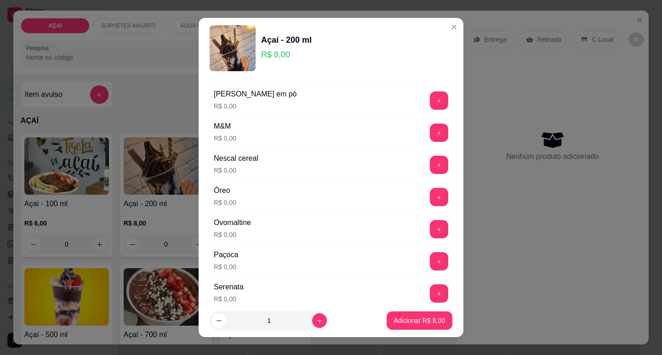
scroll to position [906, 0]
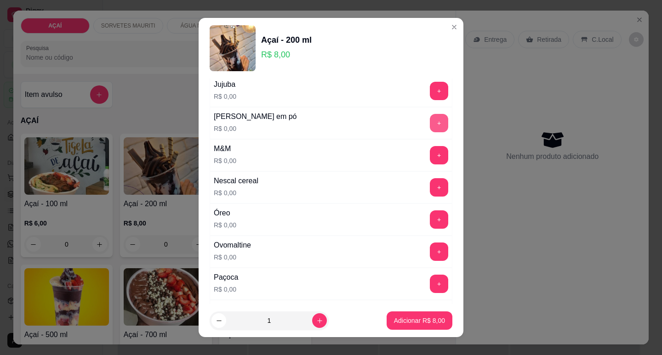
click at [430, 123] on button "+" at bounding box center [439, 123] width 18 height 18
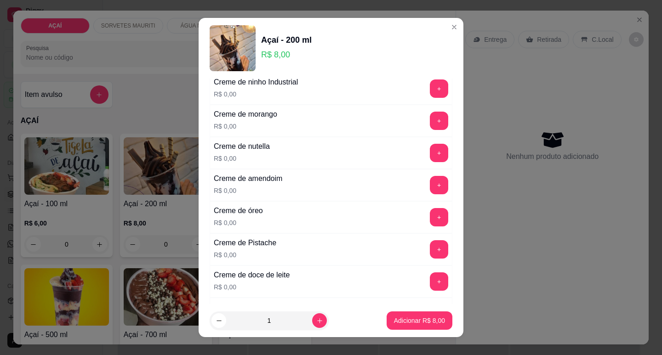
scroll to position [171, 0]
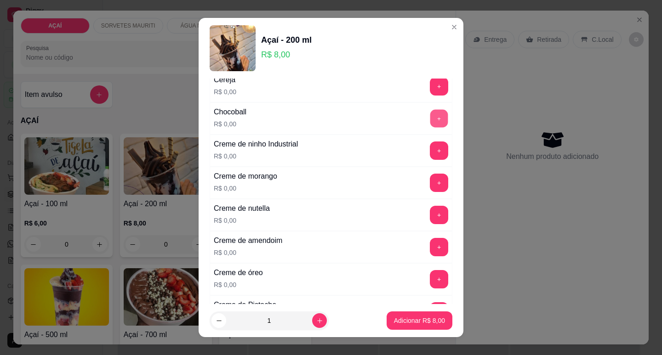
click at [430, 119] on button "+" at bounding box center [439, 118] width 18 height 18
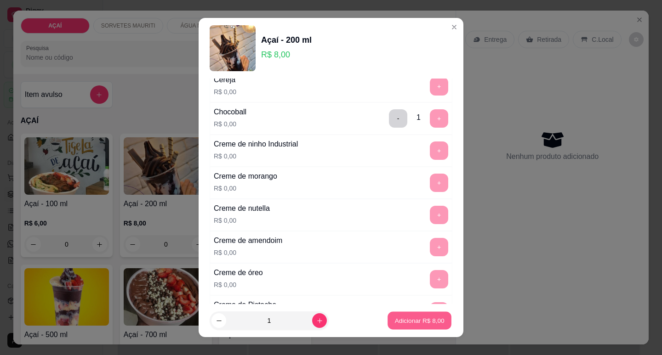
click at [415, 320] on p "Adicionar R$ 8,00" at bounding box center [419, 321] width 50 height 9
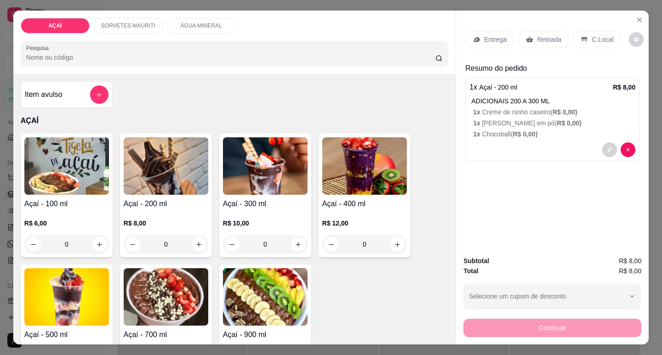
click at [197, 243] on div "0" at bounding box center [166, 244] width 85 height 18
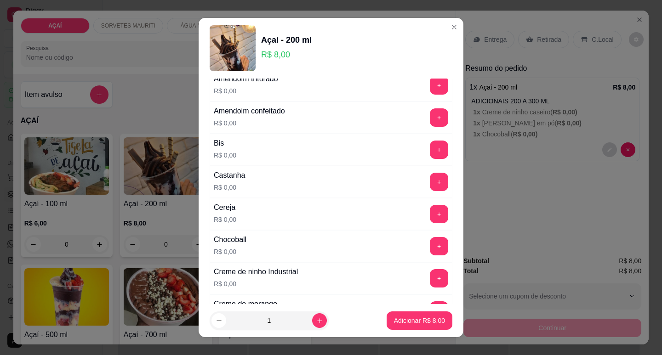
scroll to position [138, 0]
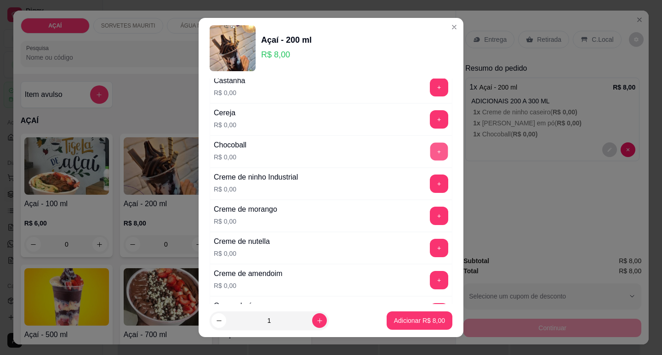
click at [430, 152] on button "+" at bounding box center [439, 151] width 18 height 18
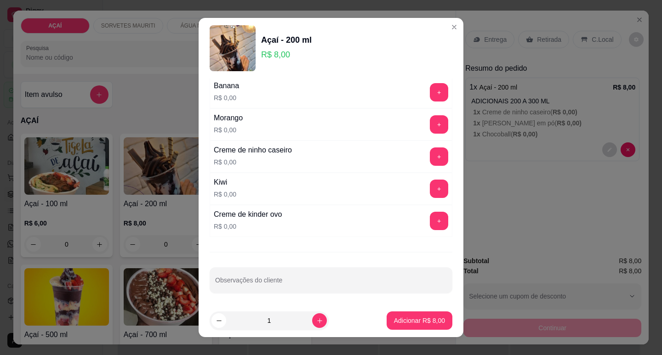
scroll to position [1228, 0]
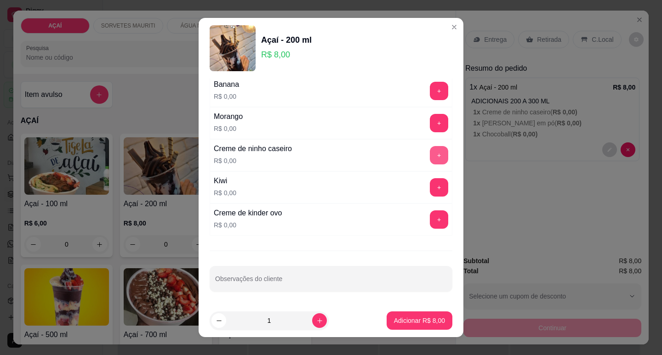
click at [430, 148] on button "+" at bounding box center [439, 155] width 18 height 18
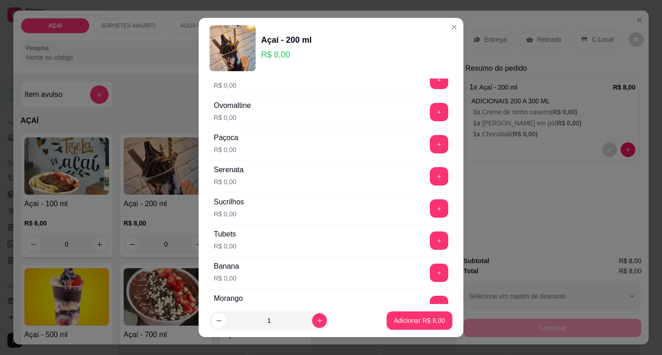
scroll to position [1044, 0]
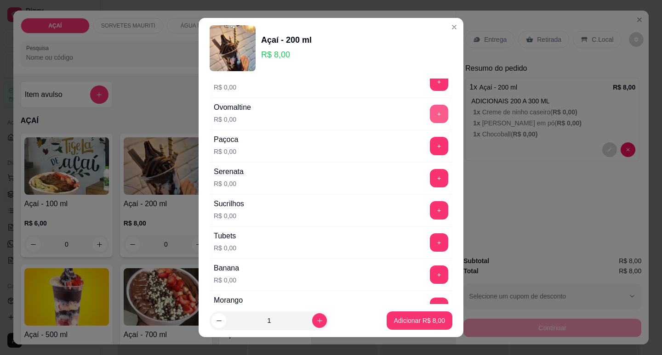
click at [430, 118] on button "+" at bounding box center [439, 114] width 18 height 18
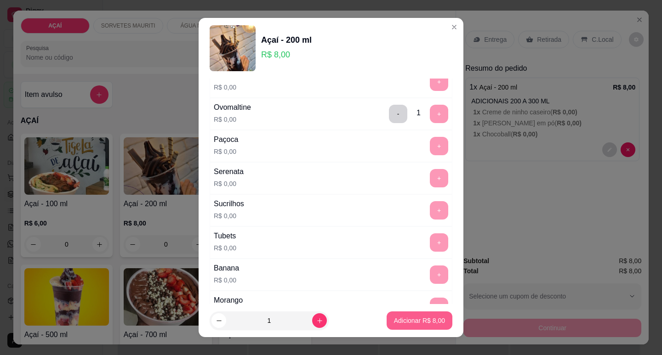
click at [395, 325] on p "Adicionar R$ 8,00" at bounding box center [419, 320] width 51 height 9
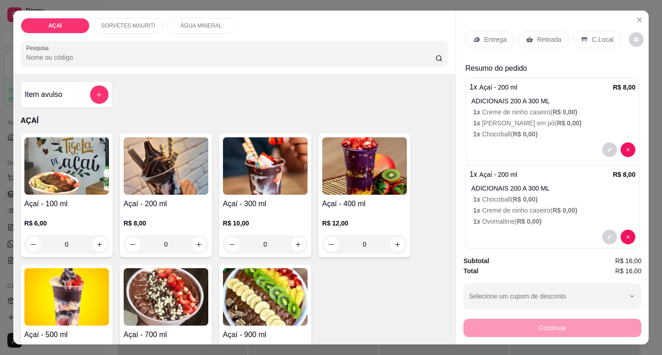
click at [491, 40] on p "Entrega" at bounding box center [495, 39] width 23 height 9
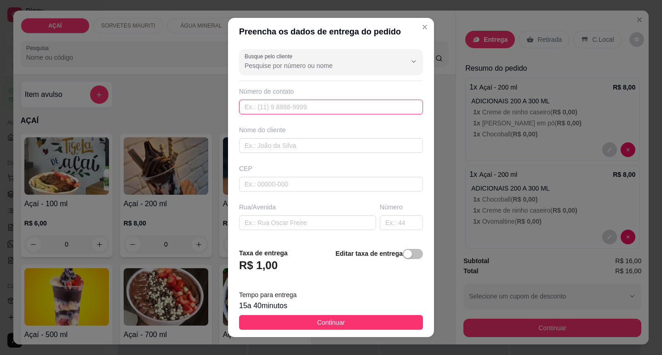
click at [266, 101] on input "text" at bounding box center [331, 107] width 184 height 15
click at [283, 104] on input "text" at bounding box center [331, 107] width 184 height 15
click at [277, 66] on input "Busque pelo cliente" at bounding box center [317, 65] width 147 height 9
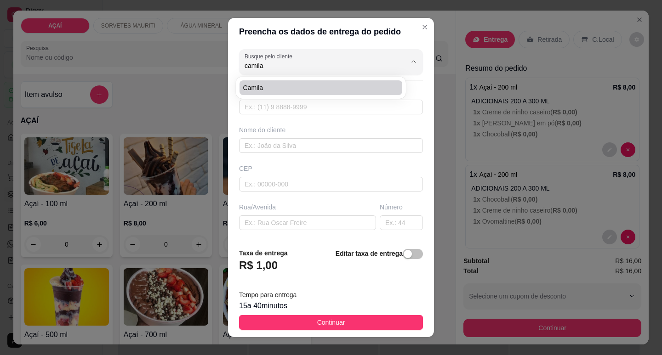
click at [259, 83] on span "Camila" at bounding box center [316, 87] width 146 height 9
type input "Camila"
type input "82981019979"
type input "Camila"
type input "RUA SÃO FRANCISCO"
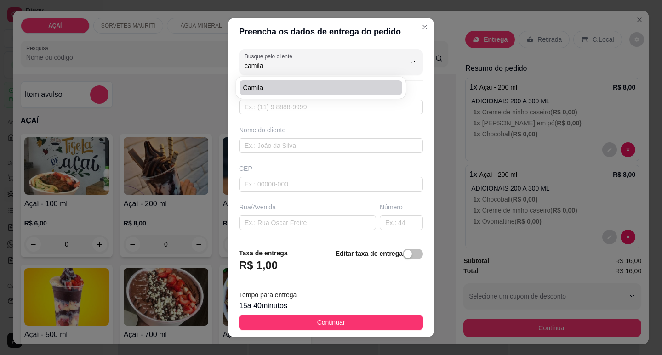
type input "333"
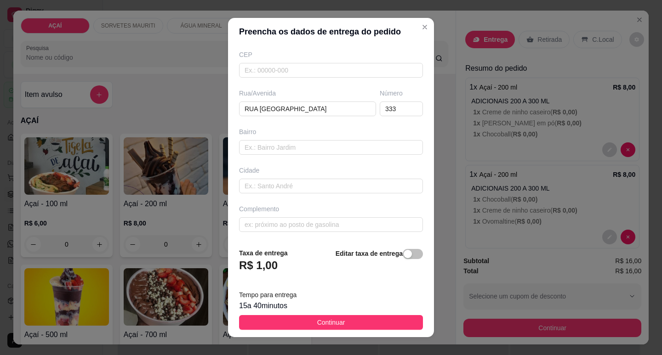
scroll to position [11, 0]
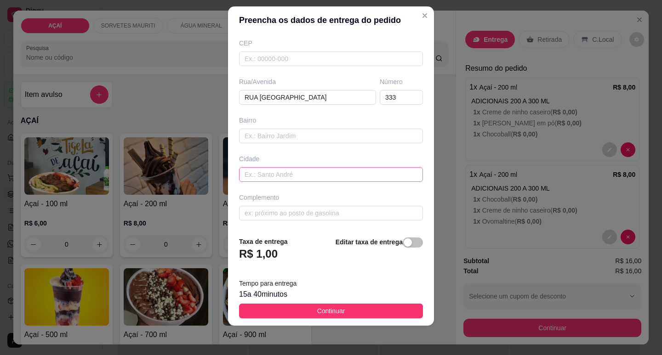
type input "Camila"
click at [249, 172] on input "text" at bounding box center [331, 174] width 184 height 15
type input "maravilha"
click at [261, 135] on input "text" at bounding box center [331, 136] width 184 height 15
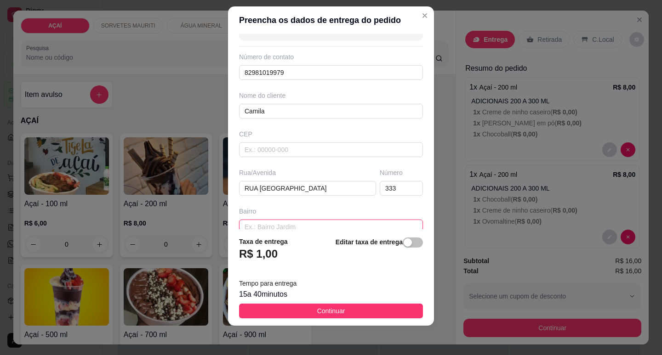
scroll to position [22, 0]
click at [265, 135] on div "CEP" at bounding box center [331, 134] width 184 height 9
click at [266, 145] on input "text" at bounding box center [331, 150] width 184 height 15
type input "57520000"
type input "Maravilha"
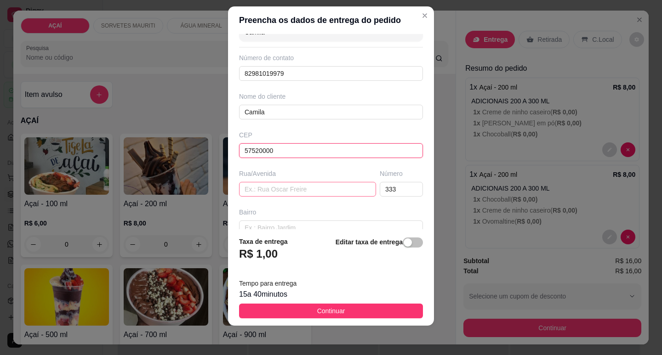
type input "57520000"
click at [272, 183] on input "text" at bounding box center [307, 189] width 137 height 15
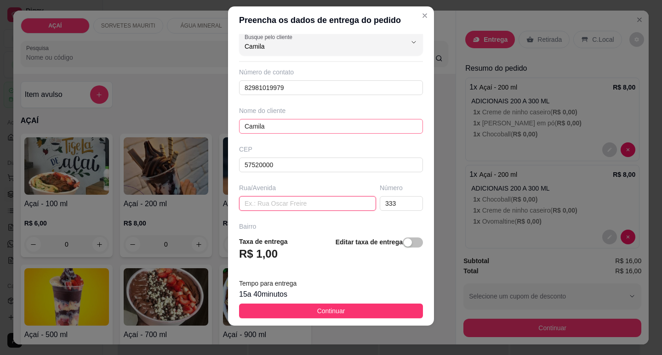
scroll to position [0, 0]
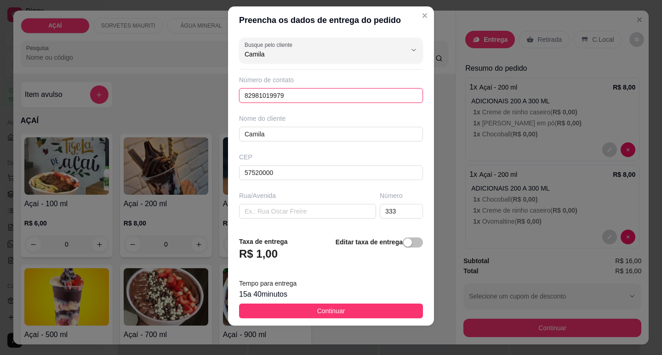
click at [297, 99] on input "82981019979" at bounding box center [331, 95] width 184 height 15
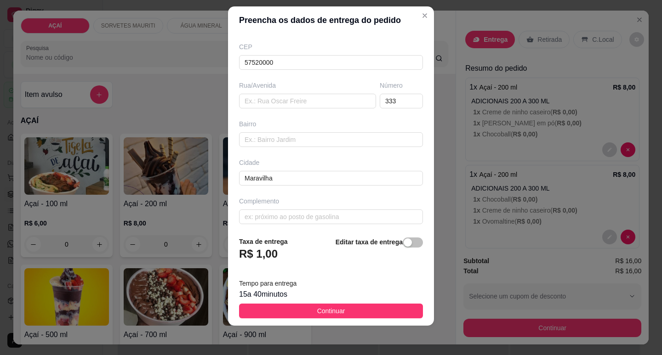
scroll to position [114, 0]
type input "(82) 98707-4648"
click at [264, 96] on input "text" at bounding box center [307, 97] width 137 height 15
paste input "Rua Rafael Florentino ritir"
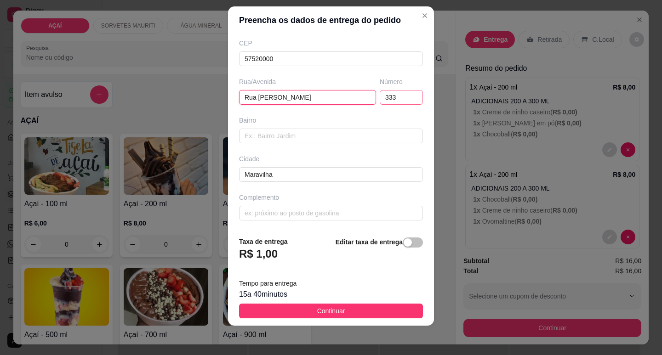
type input "Rua Rafael Florentino ritir"
click at [386, 99] on input "333" at bounding box center [401, 97] width 43 height 15
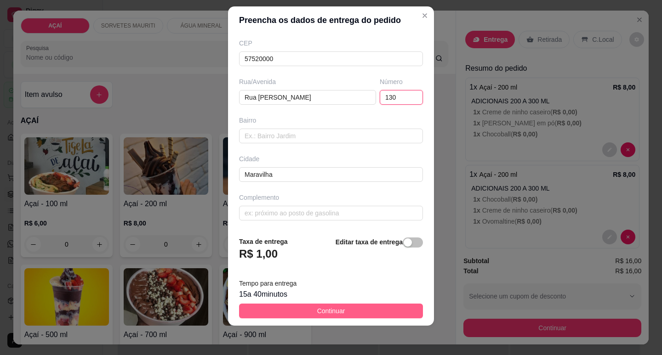
type input "130"
click at [343, 312] on button "Continuar" at bounding box center [331, 311] width 184 height 15
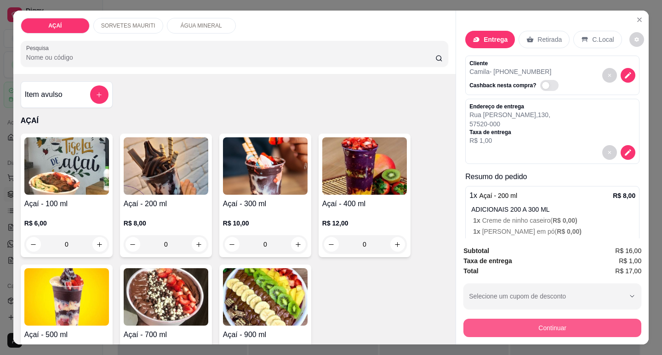
click at [544, 321] on button "Continuar" at bounding box center [552, 328] width 178 height 18
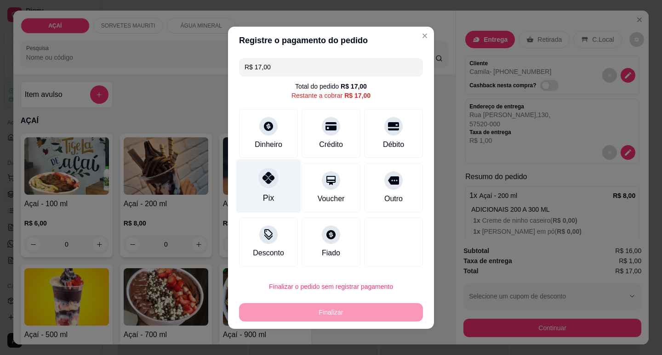
click at [272, 176] on div at bounding box center [268, 178] width 20 height 20
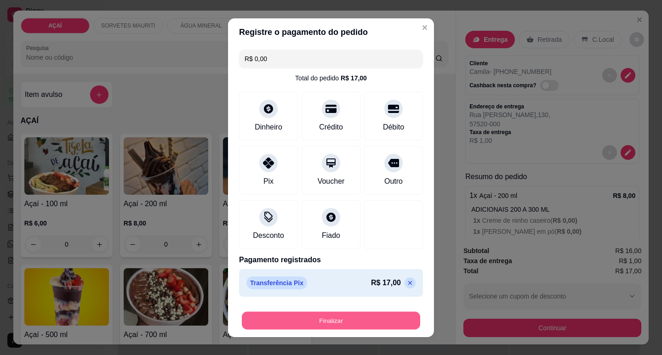
click at [348, 327] on button "Finalizar" at bounding box center [331, 321] width 178 height 18
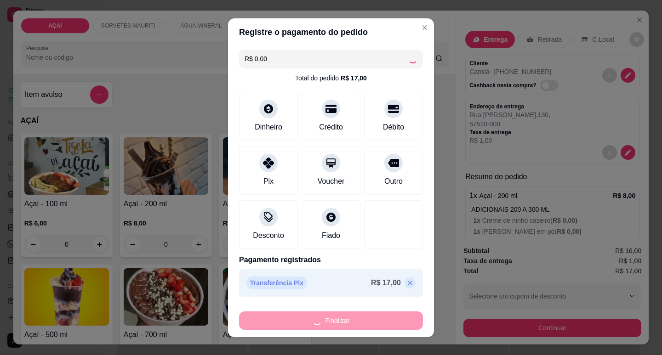
type input "-R$ 17,00"
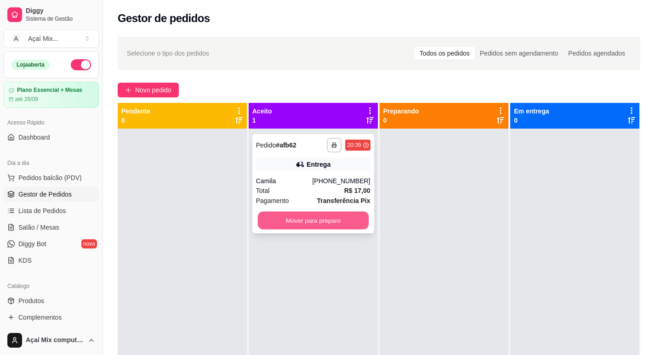
click at [320, 213] on button "Mover para preparo" at bounding box center [312, 221] width 111 height 18
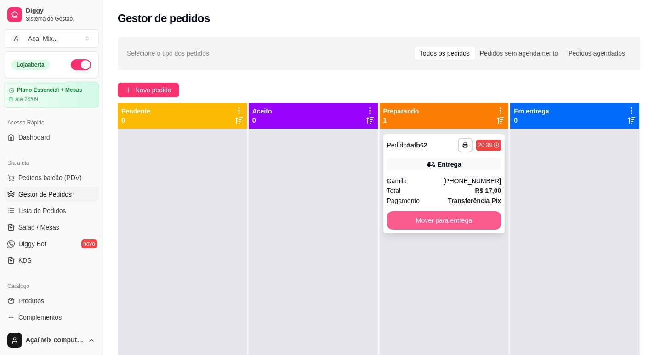
click at [478, 220] on button "Mover para entrega" at bounding box center [444, 220] width 114 height 18
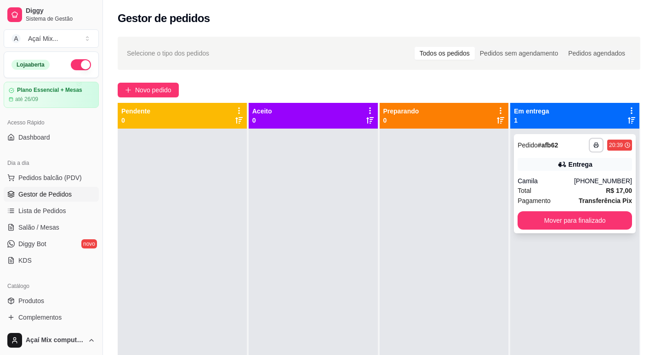
click at [568, 165] on div "Entrega" at bounding box center [580, 164] width 24 height 9
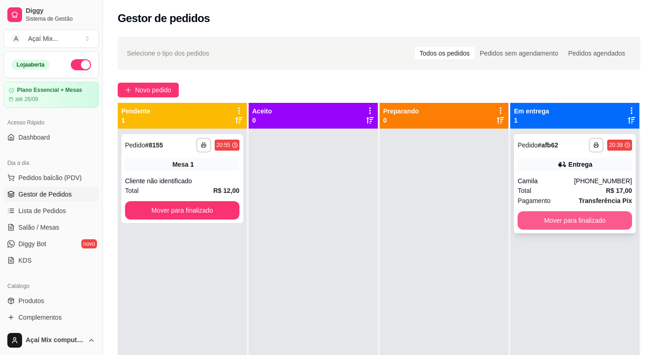
click at [591, 223] on button "Mover para finalizado" at bounding box center [574, 220] width 114 height 18
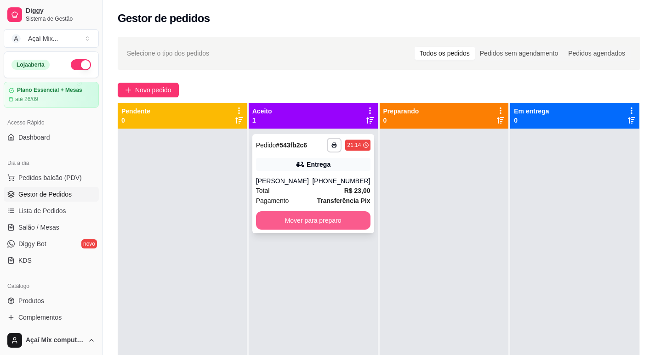
click at [349, 212] on button "Mover para preparo" at bounding box center [313, 220] width 114 height 18
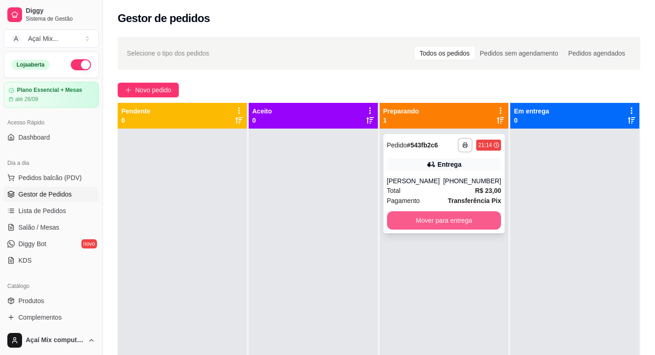
click at [438, 226] on button "Mover para entrega" at bounding box center [444, 220] width 114 height 18
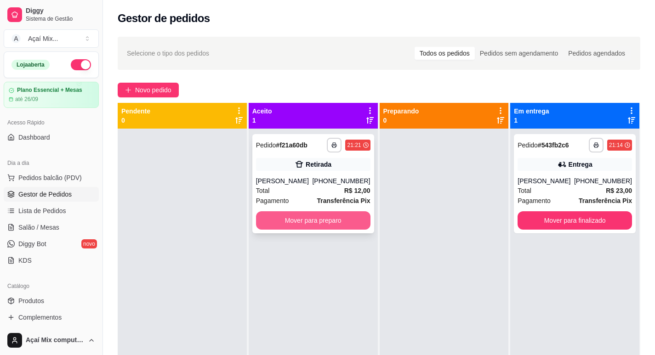
click at [337, 224] on button "Mover para preparo" at bounding box center [313, 220] width 114 height 18
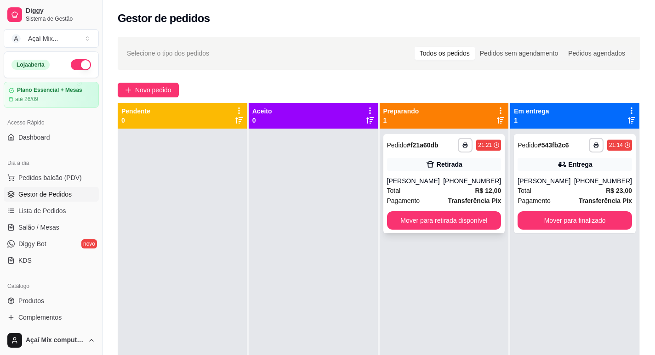
click at [424, 176] on div "**********" at bounding box center [444, 183] width 122 height 99
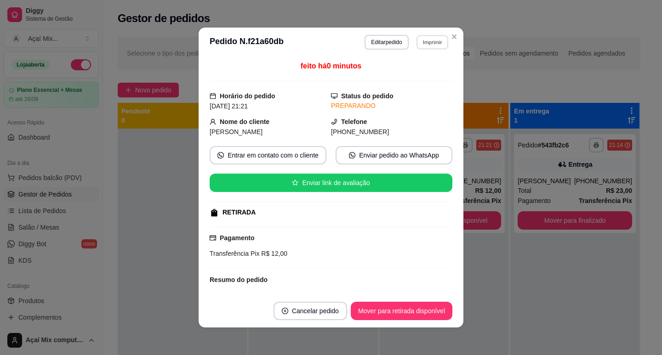
click at [441, 46] on button "Imprimir" at bounding box center [432, 42] width 32 height 14
click at [402, 73] on button "Impressora" at bounding box center [412, 74] width 64 height 14
click at [421, 49] on button "Imprimir" at bounding box center [432, 42] width 32 height 14
click at [411, 74] on button "Impressora" at bounding box center [413, 74] width 67 height 15
click at [384, 41] on button "Editar pedido" at bounding box center [386, 42] width 43 height 14
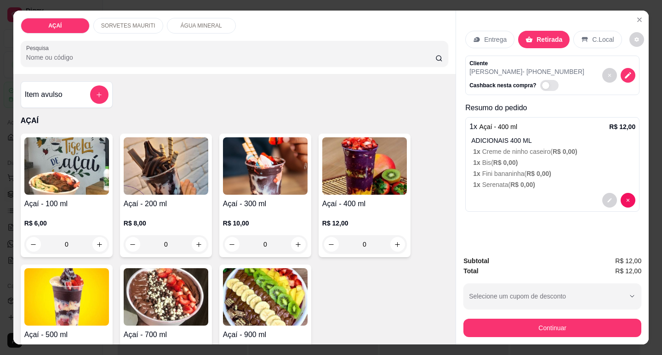
click at [298, 241] on div "0" at bounding box center [265, 244] width 85 height 18
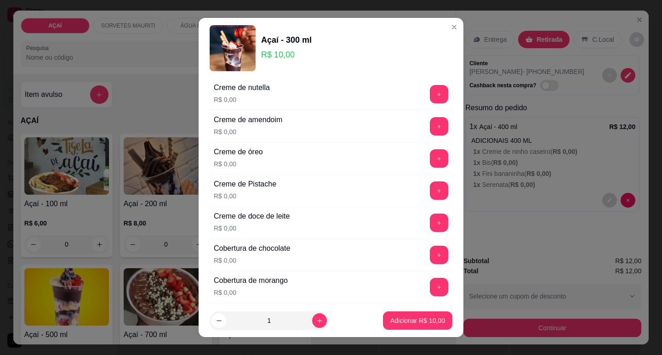
scroll to position [276, 0]
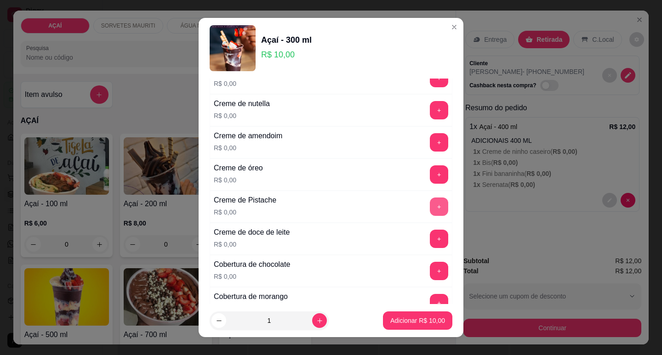
click at [430, 203] on button "+" at bounding box center [439, 207] width 18 height 18
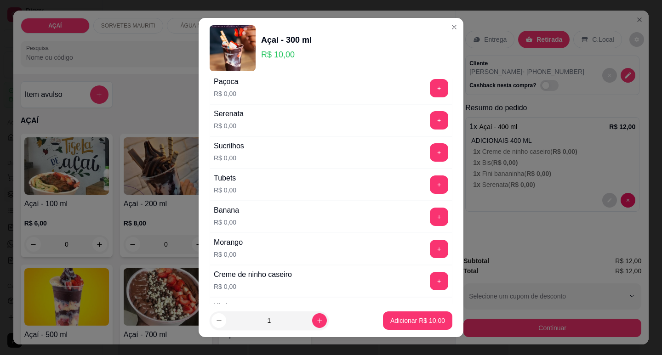
scroll to position [1103, 0]
click at [430, 185] on button "+" at bounding box center [439, 184] width 18 height 18
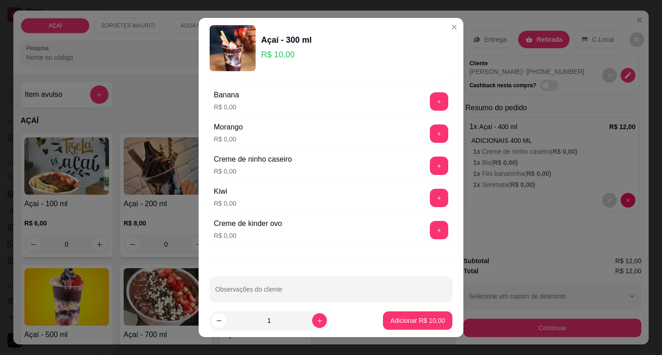
scroll to position [1228, 0]
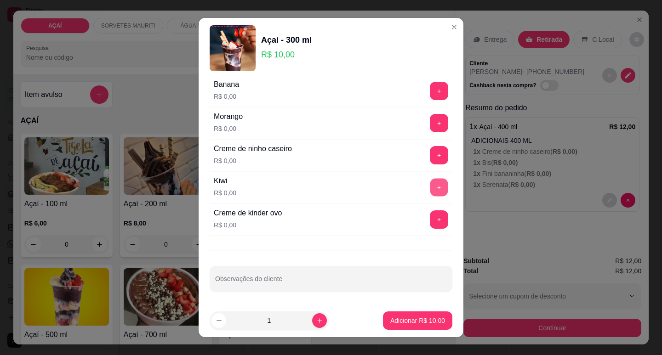
click at [430, 187] on button "+" at bounding box center [439, 187] width 18 height 18
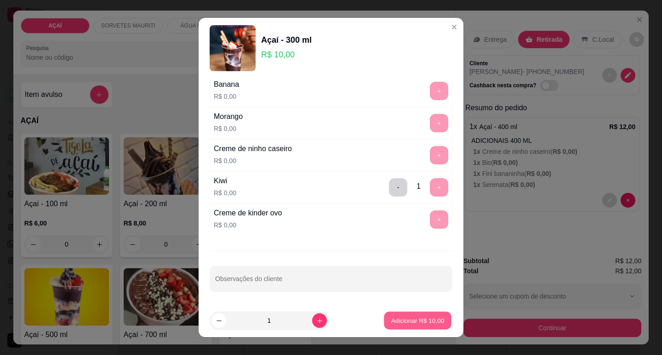
click at [425, 314] on button "Adicionar R$ 10,00" at bounding box center [418, 321] width 68 height 18
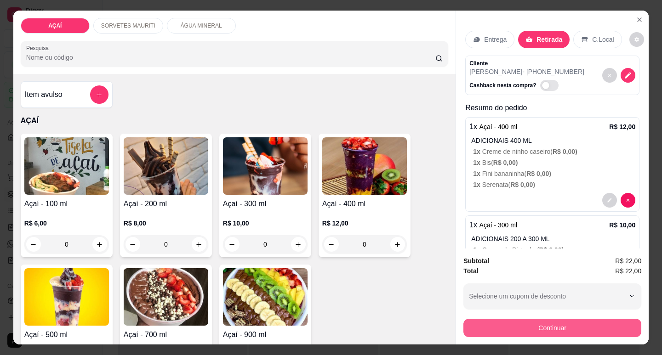
click at [535, 320] on button "Continuar" at bounding box center [552, 328] width 178 height 18
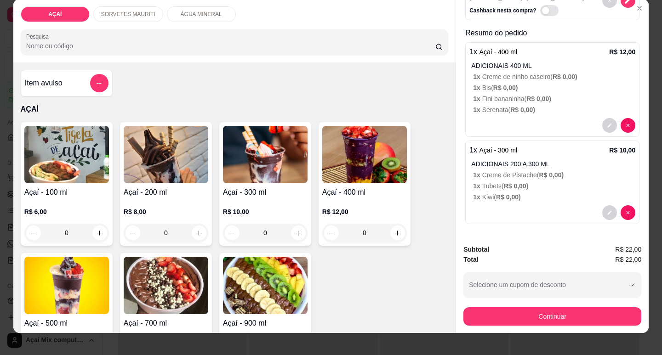
scroll to position [22, 0]
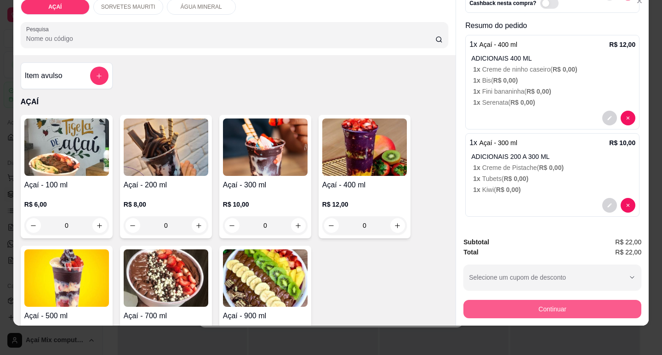
click at [533, 300] on button "Continuar" at bounding box center [552, 309] width 178 height 18
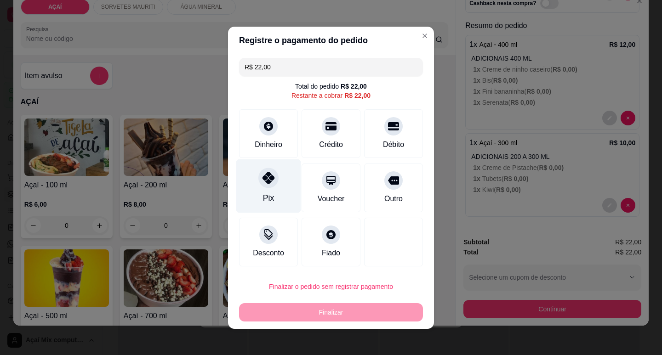
click at [268, 185] on div at bounding box center [268, 178] width 20 height 20
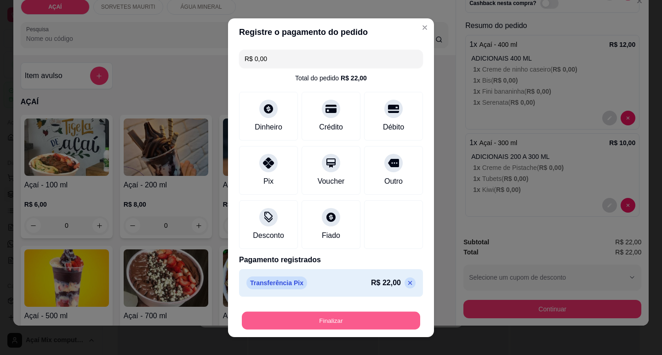
click at [351, 326] on button "Finalizar" at bounding box center [331, 321] width 178 height 18
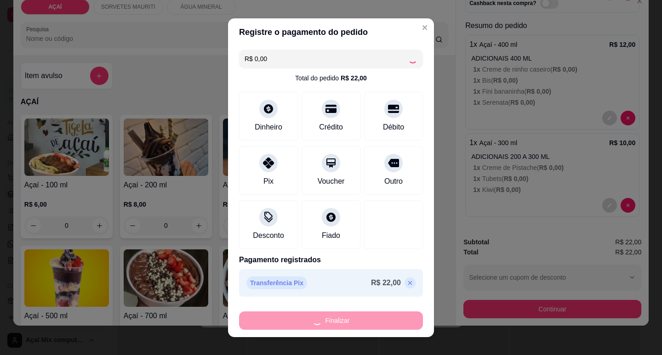
type input "-R$ 22,00"
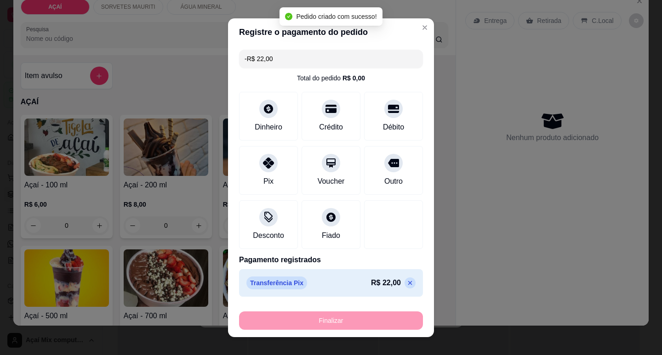
scroll to position [0, 0]
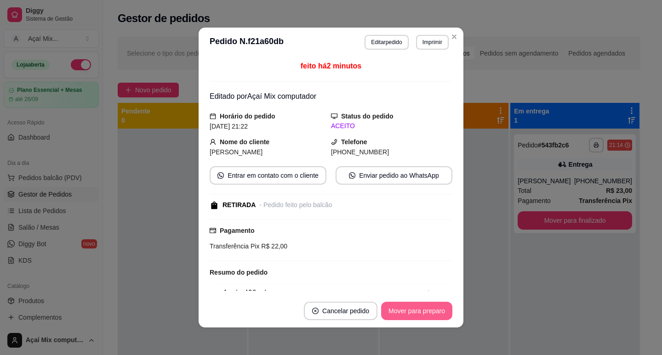
click at [419, 313] on button "Mover para preparo" at bounding box center [416, 311] width 71 height 18
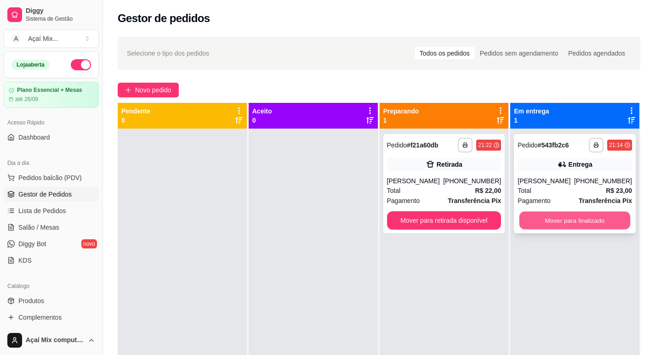
click at [601, 221] on button "Mover para finalizado" at bounding box center [574, 221] width 111 height 18
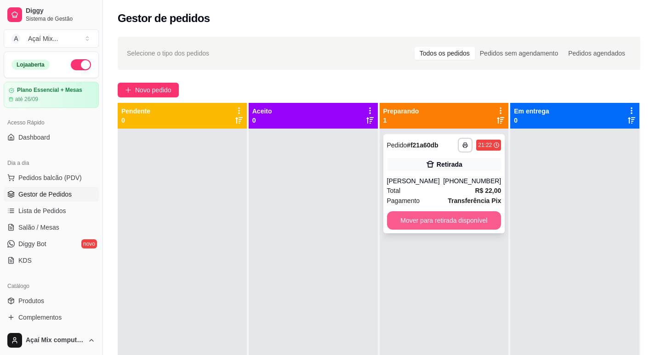
click at [419, 224] on button "Mover para retirada disponível" at bounding box center [444, 220] width 114 height 18
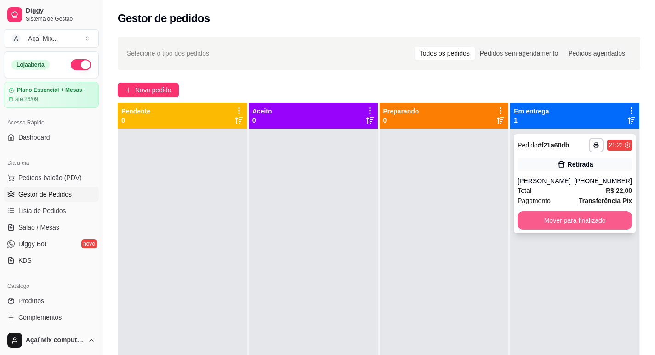
click at [557, 223] on button "Mover para finalizado" at bounding box center [574, 220] width 114 height 18
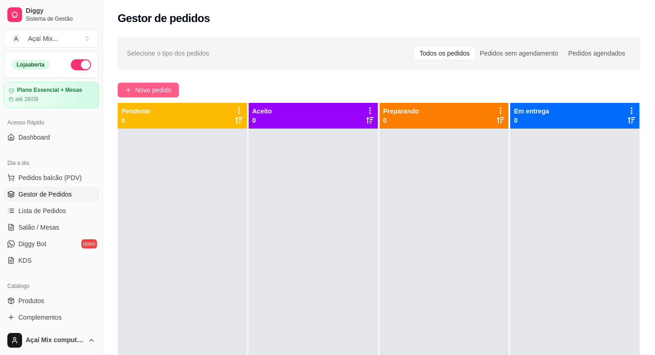
click at [155, 90] on span "Novo pedido" at bounding box center [153, 90] width 36 height 10
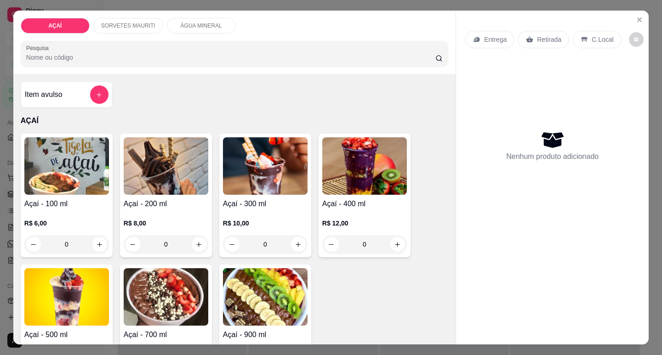
click at [394, 241] on div "0" at bounding box center [364, 244] width 85 height 18
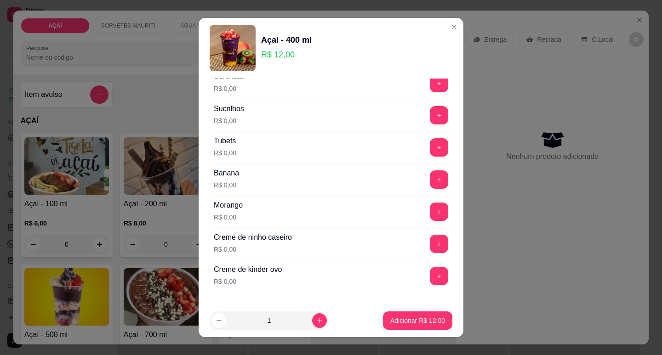
scroll to position [1196, 0]
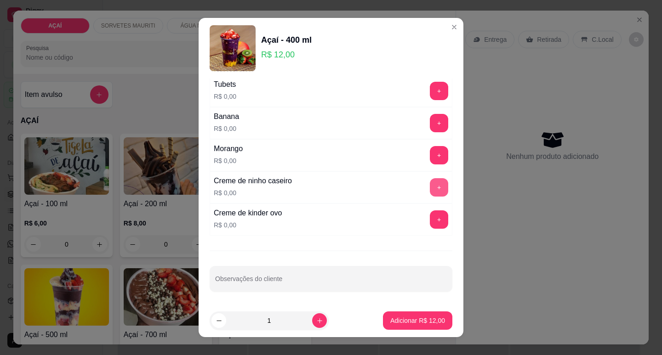
click at [430, 184] on button "+" at bounding box center [439, 187] width 18 height 18
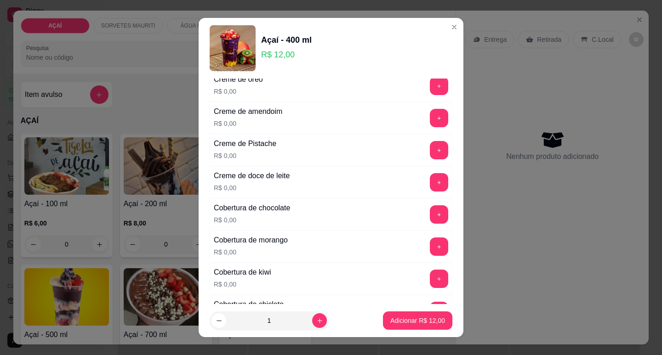
scroll to position [323, 0]
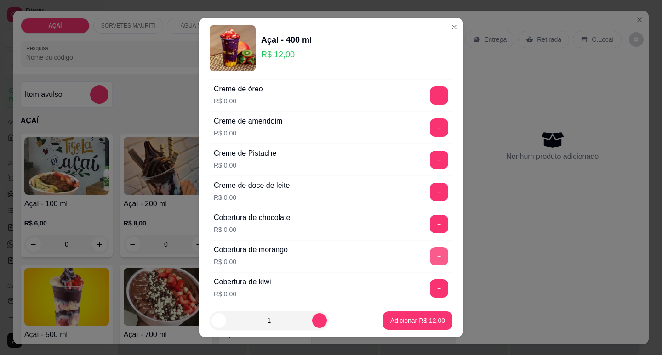
click at [430, 257] on button "+" at bounding box center [439, 256] width 18 height 18
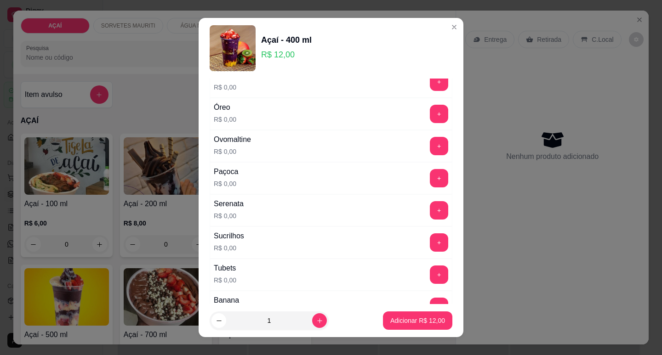
scroll to position [966, 0]
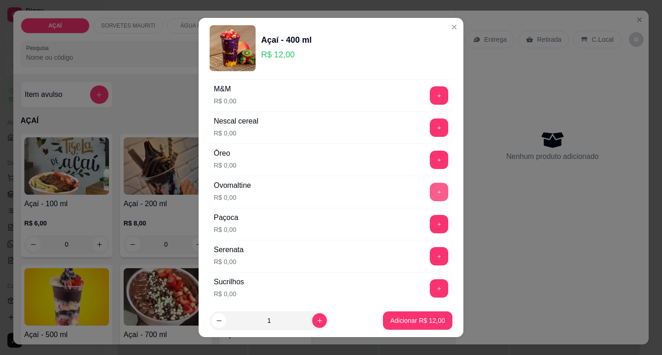
click at [430, 188] on button "+" at bounding box center [439, 192] width 18 height 18
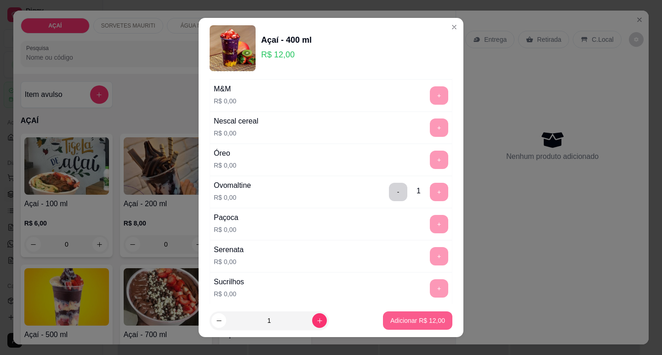
click at [414, 318] on p "Adicionar R$ 12,00" at bounding box center [417, 320] width 55 height 9
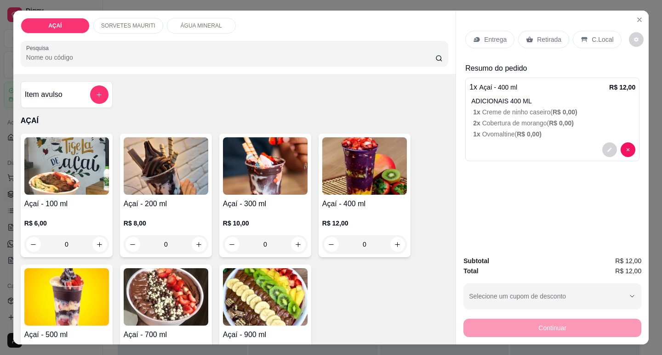
click at [491, 31] on div "Entrega" at bounding box center [489, 39] width 49 height 17
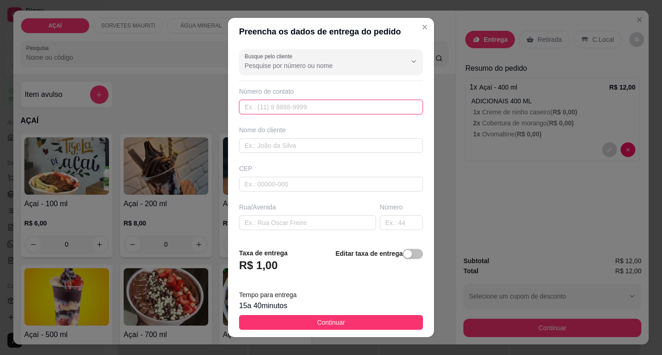
click at [261, 111] on input "text" at bounding box center [331, 107] width 184 height 15
click at [260, 104] on input "text" at bounding box center [331, 107] width 184 height 15
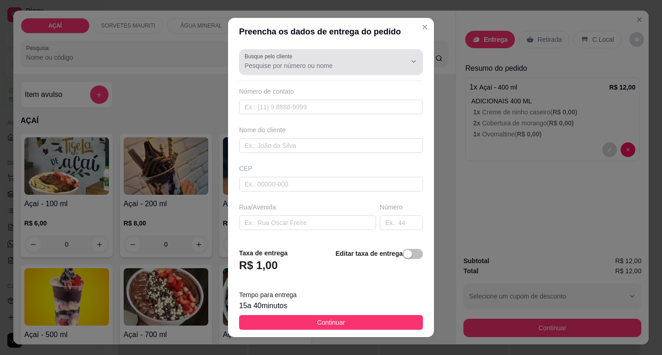
click at [274, 60] on label "Busque pelo cliente" at bounding box center [269, 56] width 51 height 8
click at [274, 61] on input "Busque pelo cliente" at bounding box center [317, 65] width 147 height 9
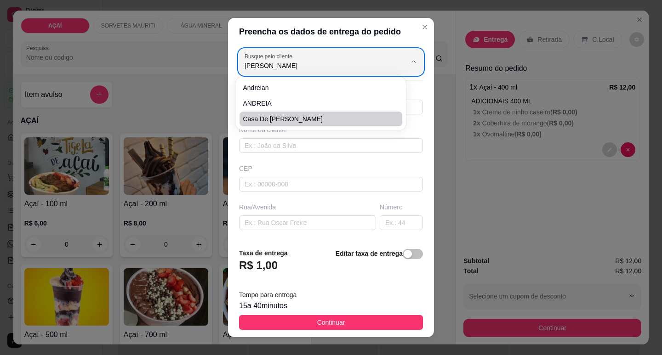
click at [276, 114] on span "casa de andreia" at bounding box center [316, 118] width 146 height 9
type input "casa de andreia"
type input "8287393401"
type input "casa de andreia"
type input "5752000000000"
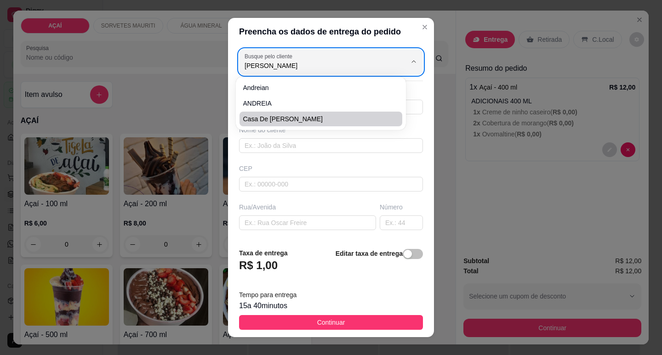
type input "rua de caneca adicionr creme de morango e ovo maltine"
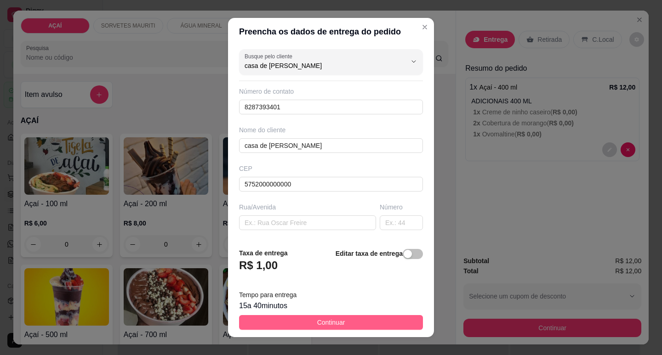
type input "casa de andreia"
click at [370, 324] on button "Continuar" at bounding box center [331, 322] width 184 height 15
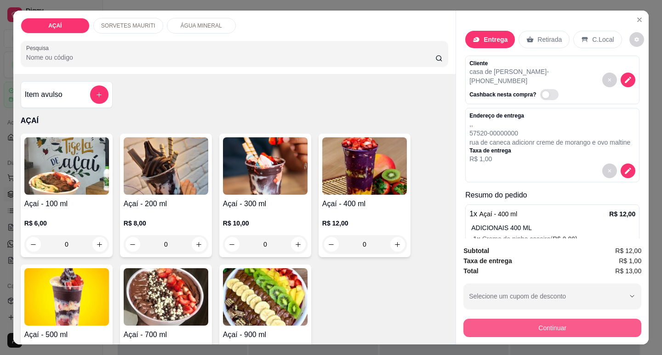
click at [529, 319] on button "Continuar" at bounding box center [552, 328] width 178 height 18
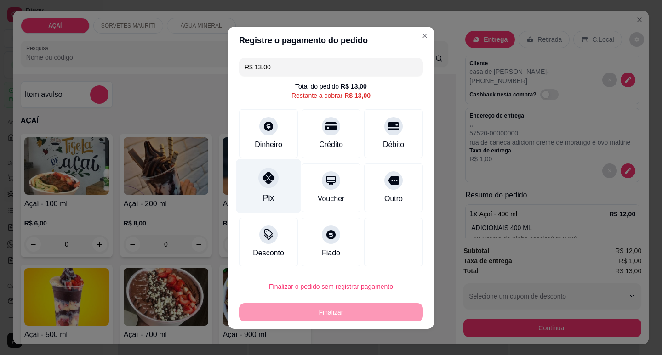
click at [275, 198] on div "Pix" at bounding box center [268, 186] width 65 height 54
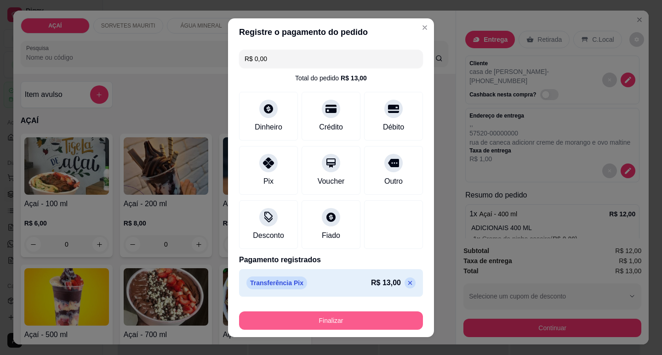
click at [345, 312] on div "Finalizar" at bounding box center [331, 321] width 184 height 18
click at [374, 321] on button "Finalizar" at bounding box center [331, 321] width 184 height 18
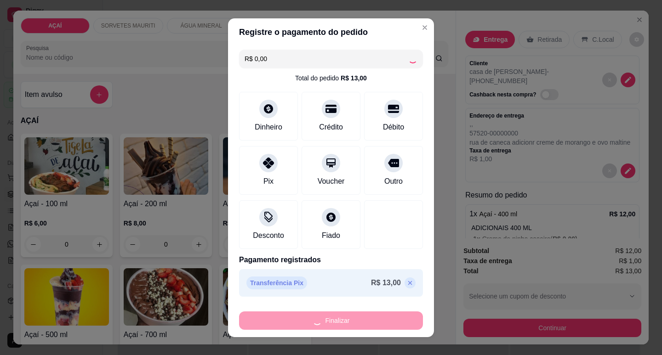
type input "-R$ 13,00"
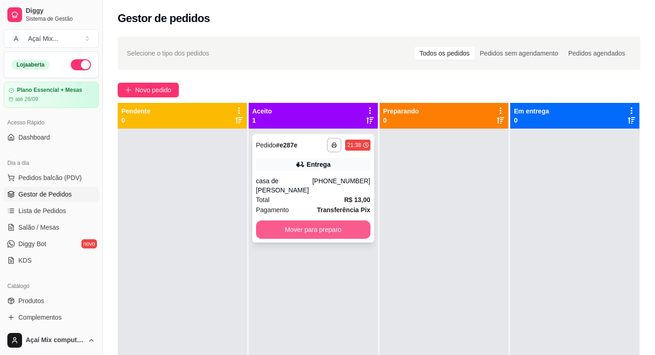
click at [300, 221] on button "Mover para preparo" at bounding box center [313, 230] width 114 height 18
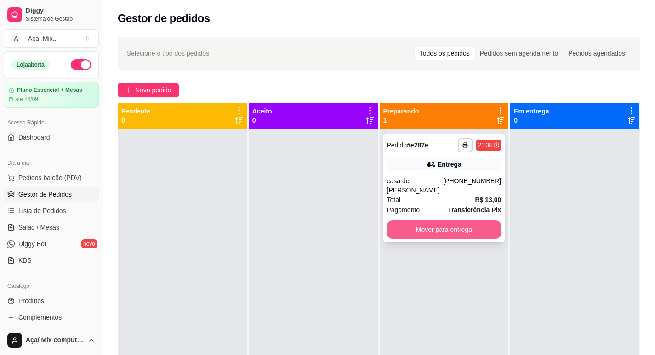
click at [429, 221] on button "Mover para entrega" at bounding box center [444, 230] width 114 height 18
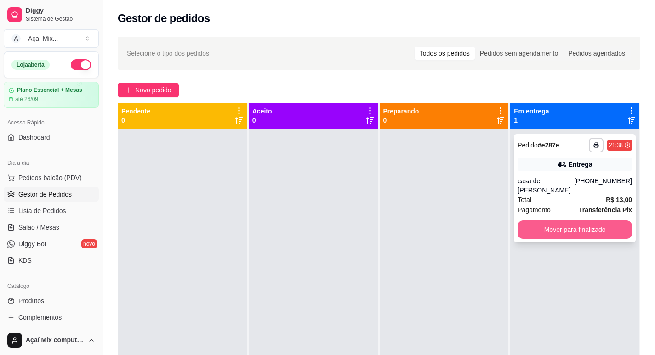
click at [531, 221] on button "Mover para finalizado" at bounding box center [574, 230] width 114 height 18
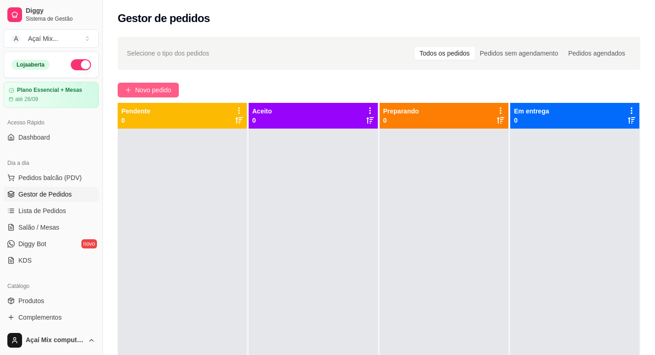
click at [152, 90] on span "Novo pedido" at bounding box center [153, 90] width 36 height 10
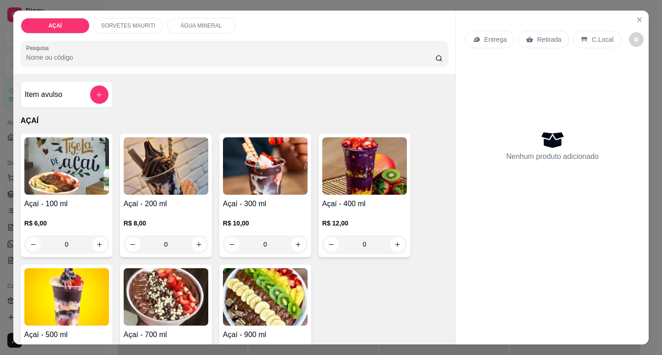
click at [196, 239] on div "0" at bounding box center [166, 244] width 85 height 18
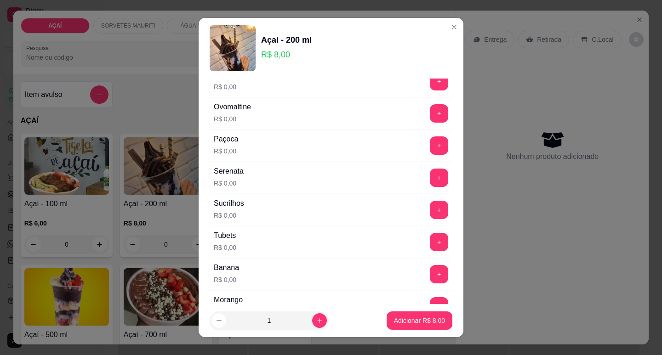
scroll to position [1196, 0]
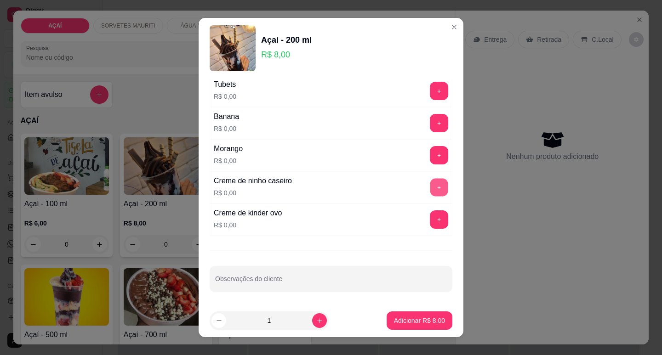
click at [430, 189] on button "+" at bounding box center [439, 187] width 18 height 18
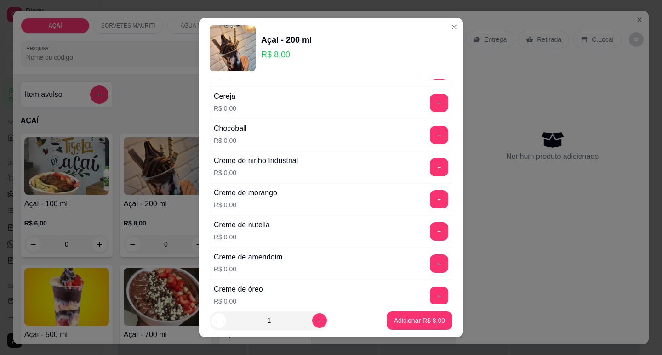
scroll to position [92, 0]
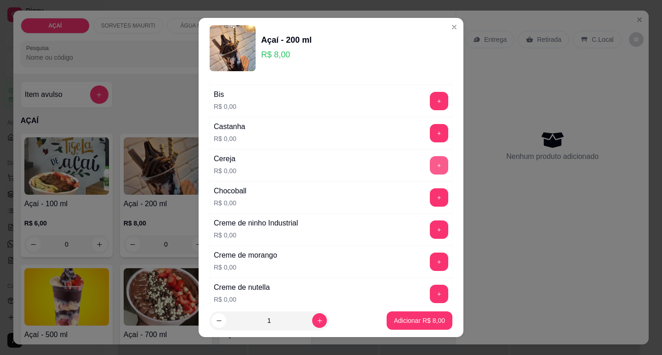
click at [430, 163] on button "+" at bounding box center [439, 165] width 18 height 18
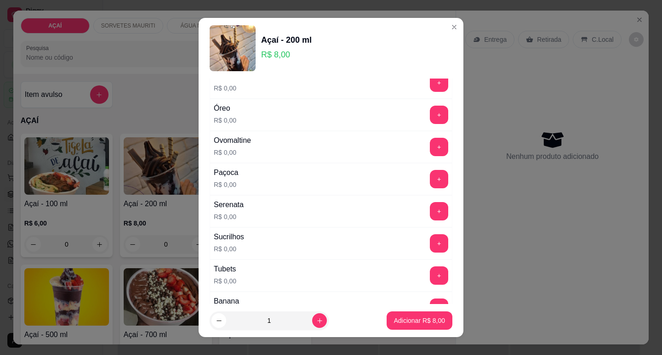
scroll to position [1196, 0]
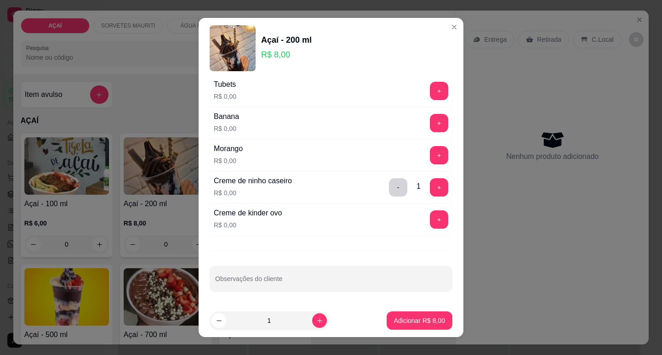
click at [420, 165] on div "Morango R$ 0,00 +" at bounding box center [331, 155] width 243 height 32
click at [430, 154] on button "+" at bounding box center [439, 155] width 18 height 18
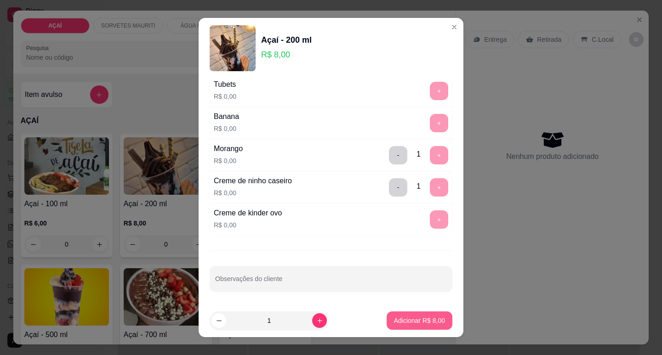
click at [409, 317] on p "Adicionar R$ 8,00" at bounding box center [419, 320] width 51 height 9
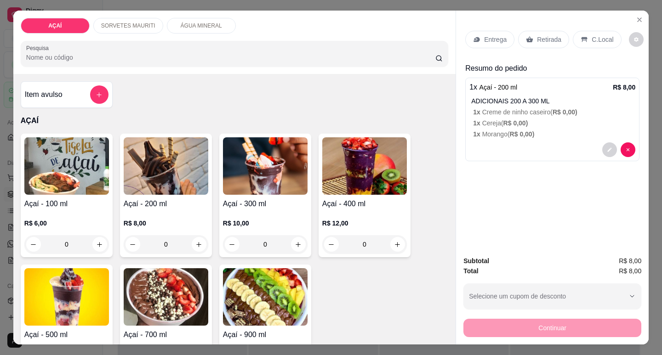
click at [489, 35] on p "Entrega" at bounding box center [495, 39] width 23 height 9
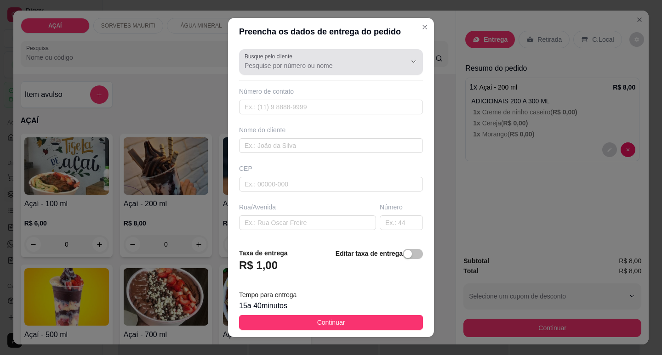
click at [300, 62] on input "Busque pelo cliente" at bounding box center [317, 65] width 147 height 9
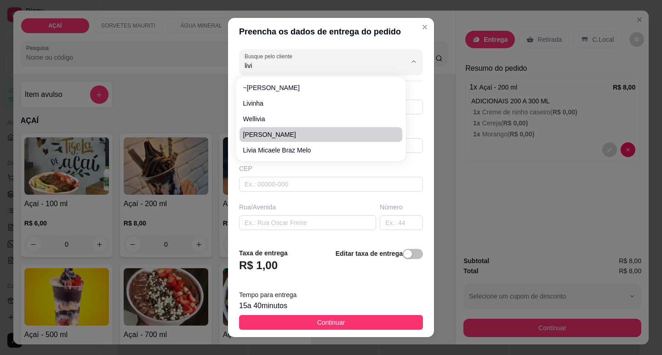
click at [273, 133] on span "LIVIA RICKELY" at bounding box center [316, 134] width 146 height 9
type input "LIVIA RICKELY"
type input "82981736948"
type input "LIVIA RICKELY"
type input "13 DE MAIO"
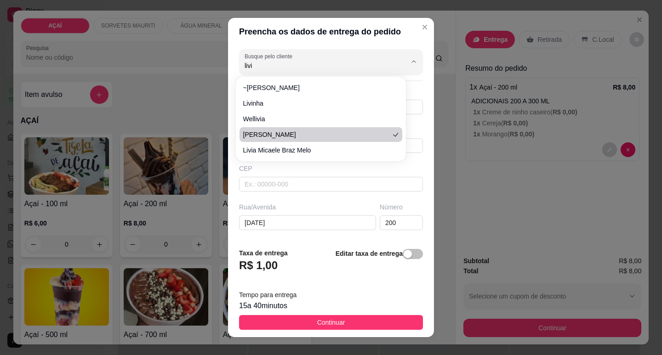
type input "200"
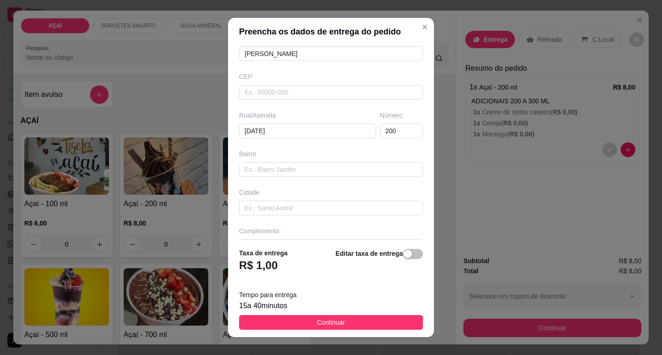
scroll to position [114, 0]
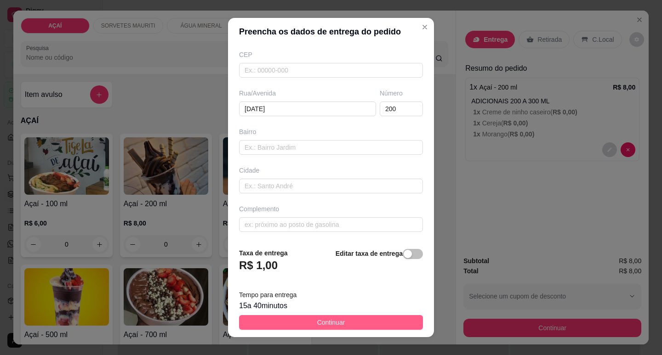
type input "LIVIA RICKELY"
click at [323, 326] on span "Continuar" at bounding box center [331, 322] width 28 height 10
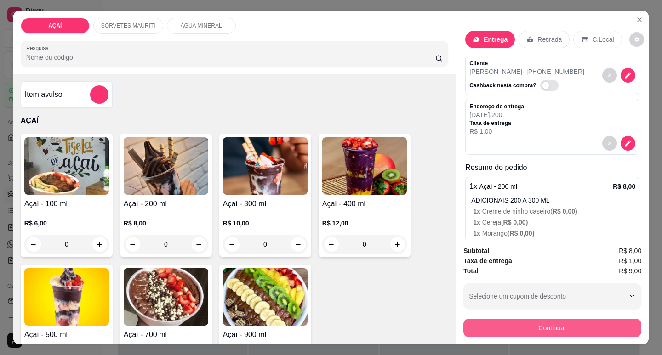
click at [531, 323] on button "Continuar" at bounding box center [552, 328] width 178 height 18
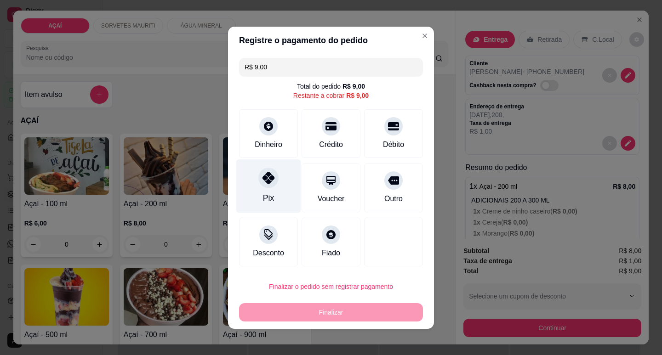
click at [267, 181] on icon at bounding box center [268, 178] width 12 height 12
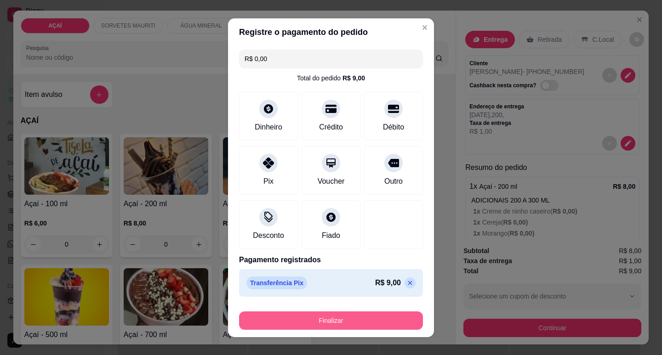
click at [342, 322] on button "Finalizar" at bounding box center [331, 321] width 184 height 18
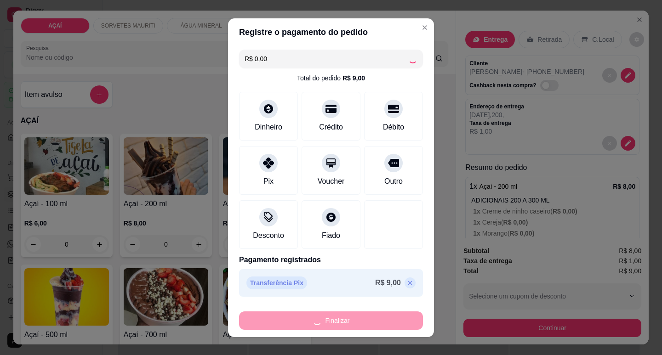
type input "-R$ 9,00"
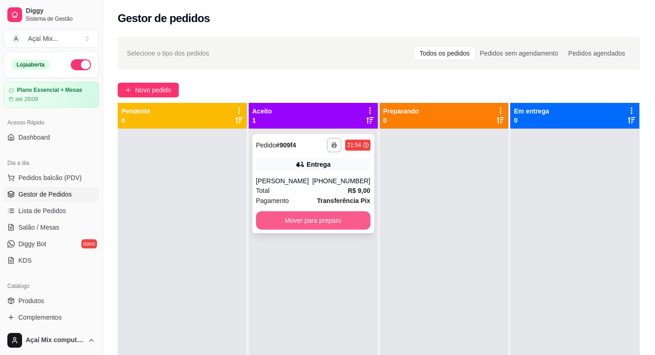
click at [352, 225] on button "Mover para preparo" at bounding box center [313, 220] width 114 height 18
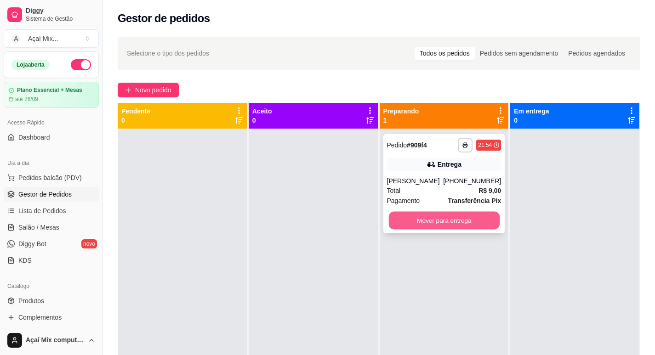
click at [453, 226] on button "Mover para entrega" at bounding box center [443, 221] width 111 height 18
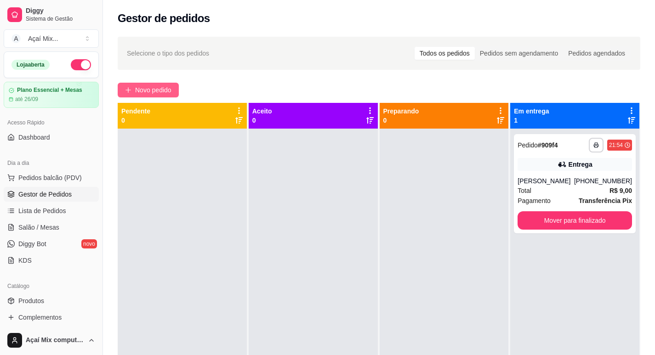
click at [166, 91] on span "Novo pedido" at bounding box center [153, 90] width 36 height 10
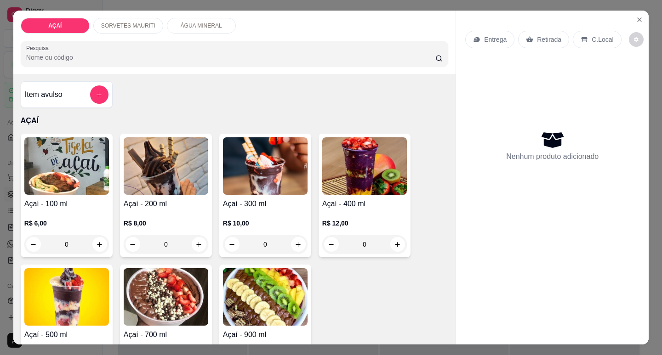
click at [197, 242] on div "0" at bounding box center [166, 244] width 85 height 18
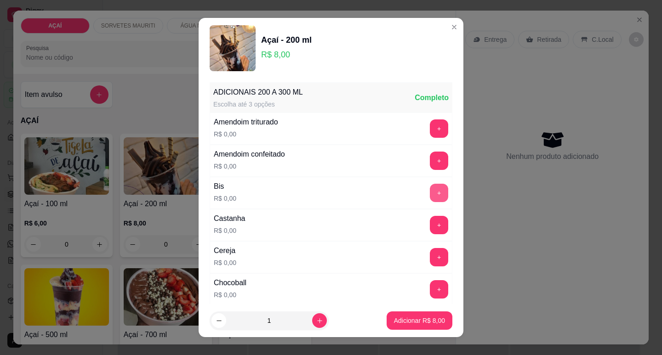
click at [430, 193] on button "+" at bounding box center [439, 193] width 18 height 18
click at [430, 250] on button "+" at bounding box center [439, 257] width 18 height 18
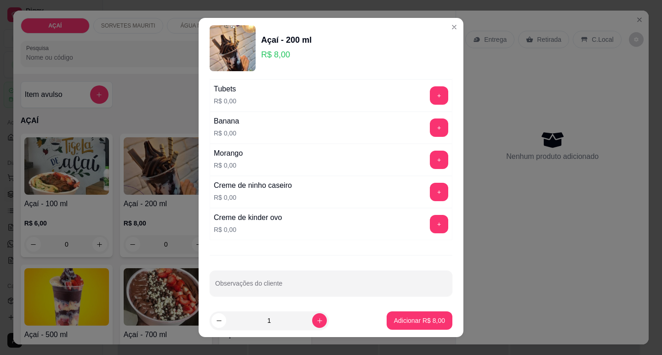
scroll to position [1196, 0]
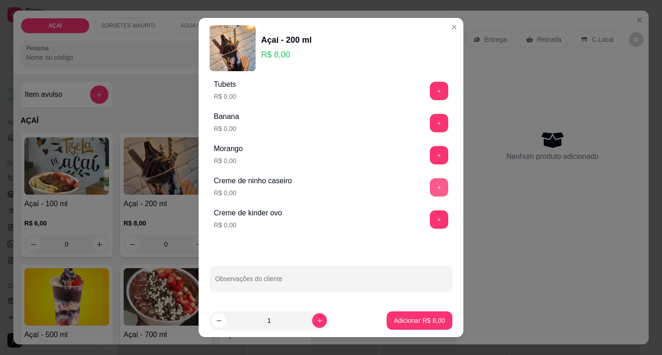
click at [430, 184] on button "+" at bounding box center [439, 187] width 18 height 18
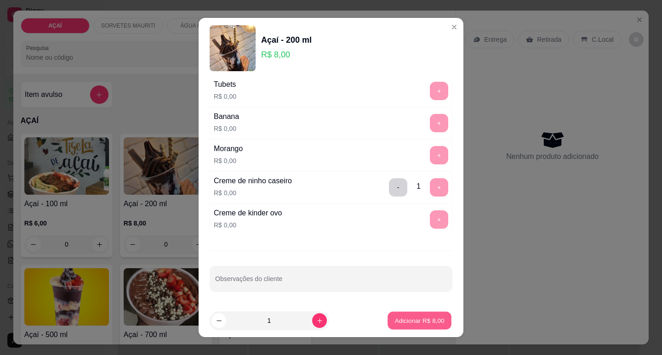
click at [417, 319] on p "Adicionar R$ 8,00" at bounding box center [419, 321] width 50 height 9
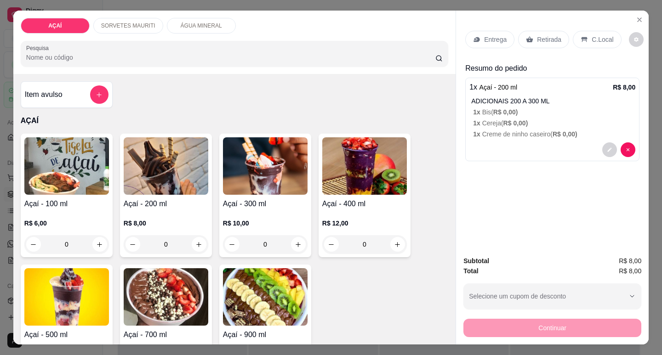
click at [493, 37] on p "Entrega" at bounding box center [495, 39] width 23 height 9
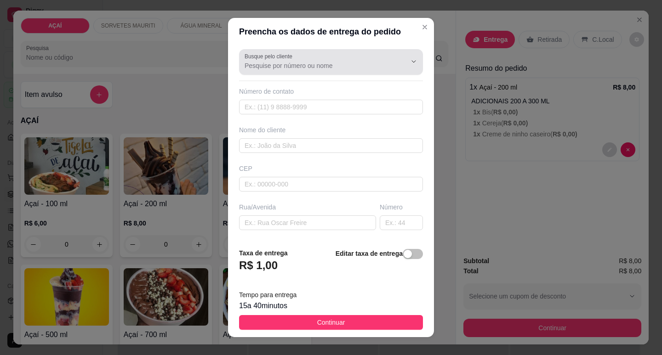
click at [272, 60] on label "Busque pelo cliente" at bounding box center [269, 56] width 51 height 8
click at [272, 61] on input "Busque pelo cliente" at bounding box center [317, 65] width 147 height 9
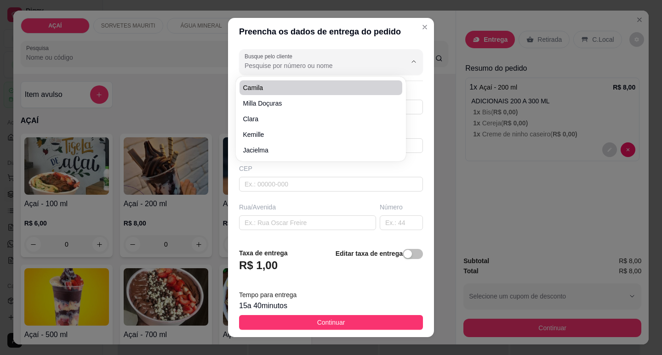
paste input "~Elisvânia Santos"
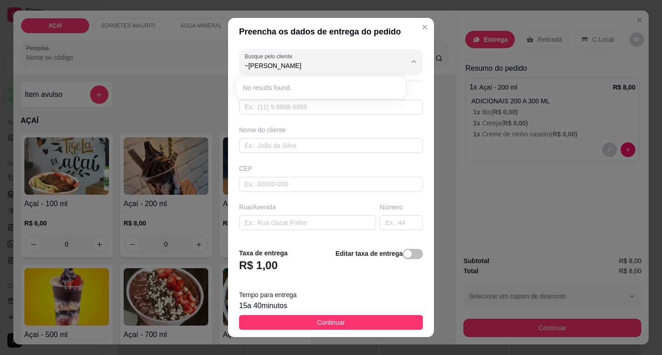
type input "~Elisvânia Santos"
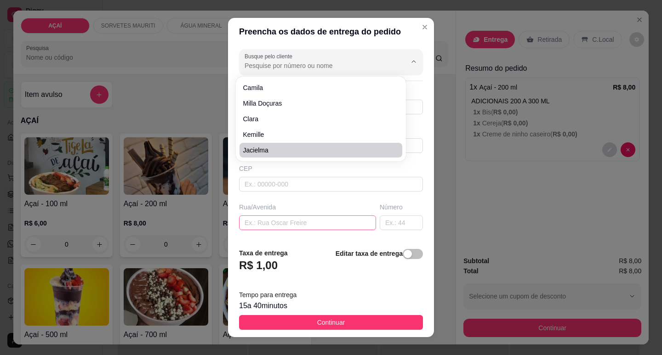
click at [253, 225] on input "text" at bounding box center [307, 222] width 137 height 15
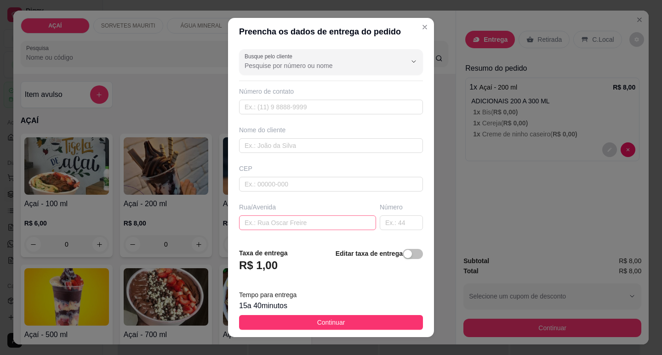
paste input "rua travessa Elesbão número 20"
type input "rua travessa Elesbão número 20"
click at [301, 168] on div "CEP" at bounding box center [331, 168] width 184 height 9
click at [266, 218] on input "text" at bounding box center [307, 222] width 137 height 15
paste input "rua travessa Elesbão número 20"
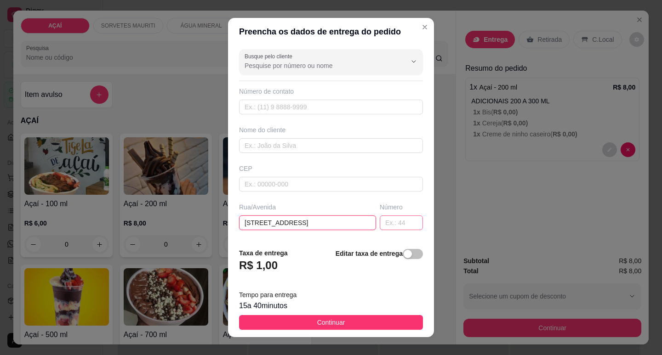
type input "rua travessa Elesbão número 20"
click at [390, 221] on input "text" at bounding box center [401, 222] width 43 height 15
type input "20"
click at [344, 227] on input "rua travessa Elesbão número 20" at bounding box center [307, 222] width 137 height 15
type input "rua travessa Elesbão número"
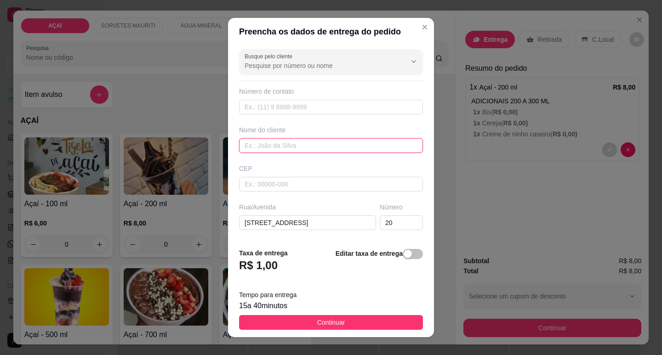
click at [283, 149] on input "text" at bounding box center [331, 145] width 184 height 15
paste input "~Elisvânia Santos"
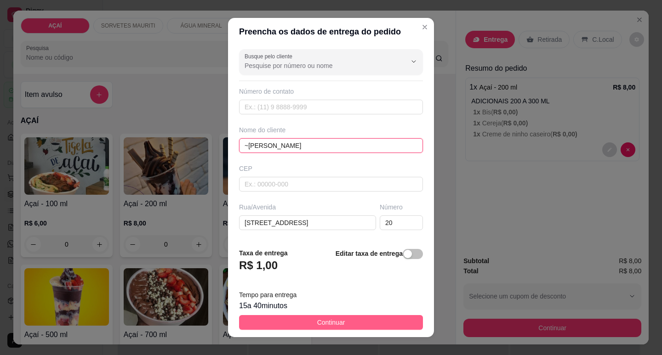
type input "~Elisvânia Santos"
click at [339, 324] on button "Continuar" at bounding box center [331, 322] width 184 height 15
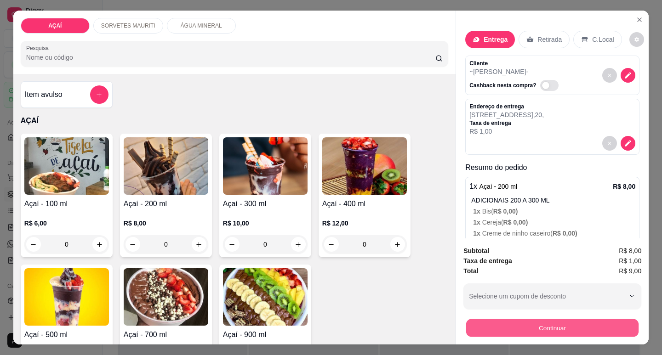
click at [591, 329] on button "Continuar" at bounding box center [552, 328] width 172 height 18
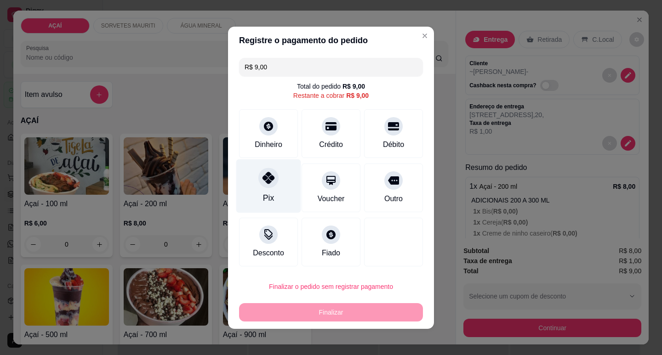
click at [258, 173] on div at bounding box center [268, 178] width 20 height 20
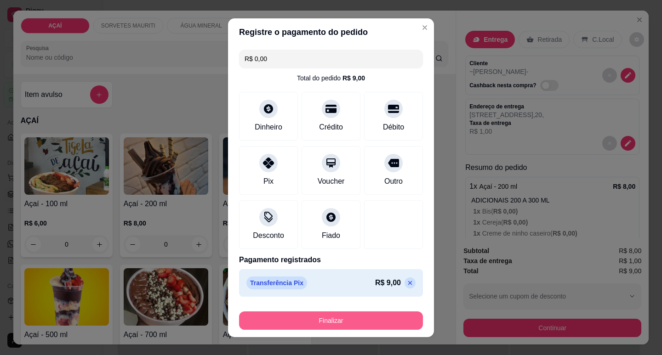
click at [350, 324] on button "Finalizar" at bounding box center [331, 321] width 184 height 18
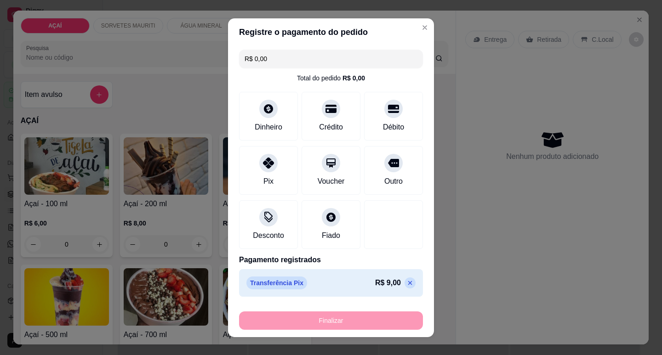
type input "-R$ 9,00"
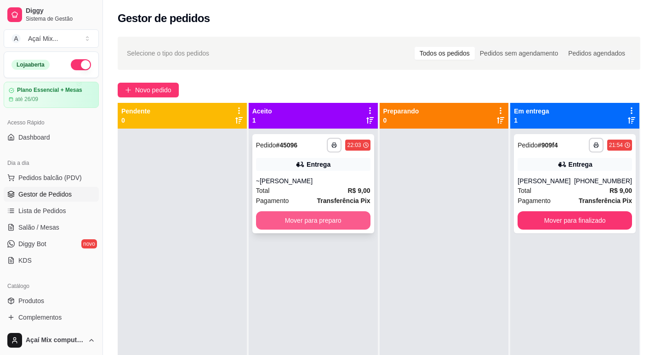
click at [347, 224] on button "Mover para preparo" at bounding box center [313, 220] width 114 height 18
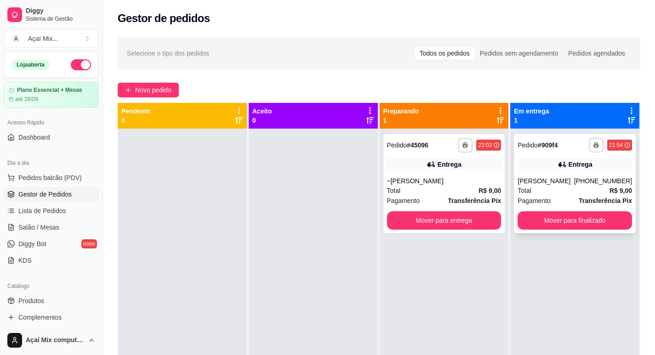
click at [562, 180] on div "LIVIA RICKELY" at bounding box center [545, 180] width 57 height 9
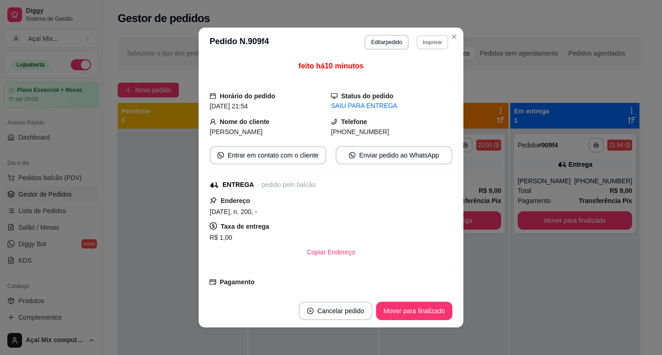
click at [435, 42] on button "Imprimir" at bounding box center [432, 42] width 32 height 14
click at [408, 77] on button "Impressora" at bounding box center [412, 74] width 64 height 14
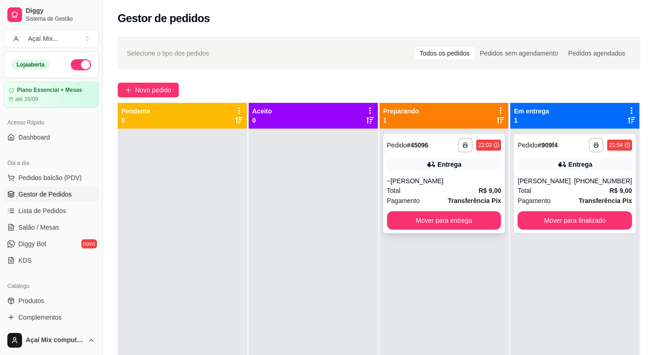
click at [445, 184] on div "~Elisvânia Santos" at bounding box center [444, 180] width 114 height 9
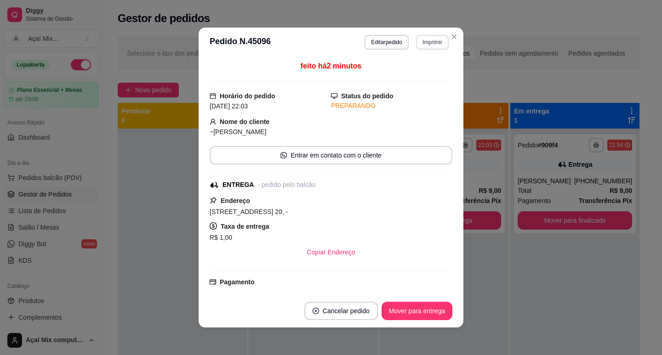
click at [427, 46] on button "Imprimir" at bounding box center [432, 42] width 33 height 15
click at [404, 78] on button "Impressora" at bounding box center [412, 74] width 64 height 14
click at [427, 307] on button "Mover para entrega" at bounding box center [416, 311] width 71 height 18
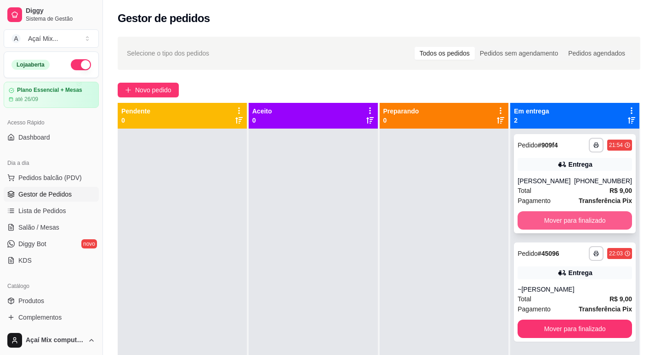
click at [550, 216] on button "Mover para finalizado" at bounding box center [574, 220] width 114 height 18
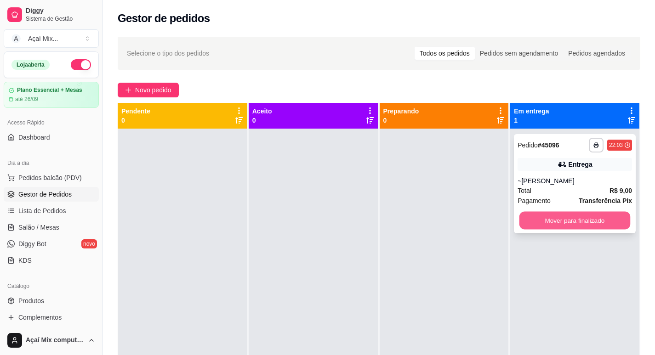
click at [535, 219] on button "Mover para finalizado" at bounding box center [574, 221] width 111 height 18
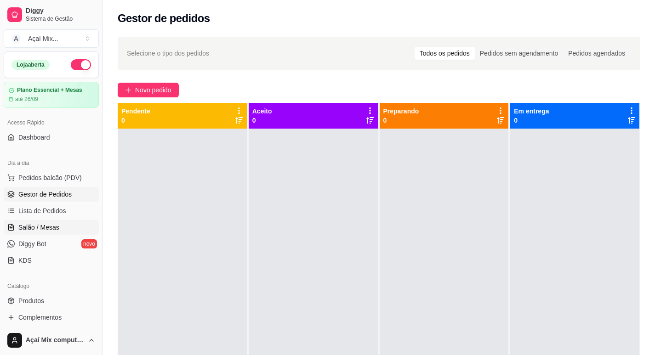
click at [59, 225] on link "Salão / Mesas" at bounding box center [51, 227] width 95 height 15
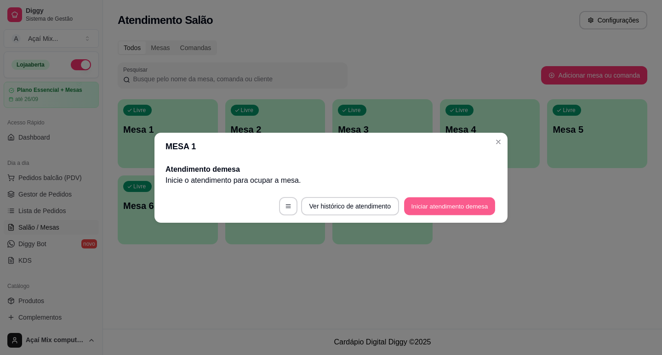
click at [452, 204] on button "Iniciar atendimento de mesa" at bounding box center [449, 206] width 91 height 18
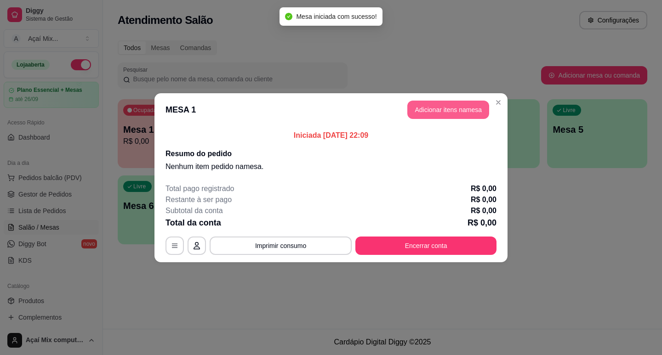
click at [436, 118] on button "Adicionar itens na mesa" at bounding box center [448, 110] width 82 height 18
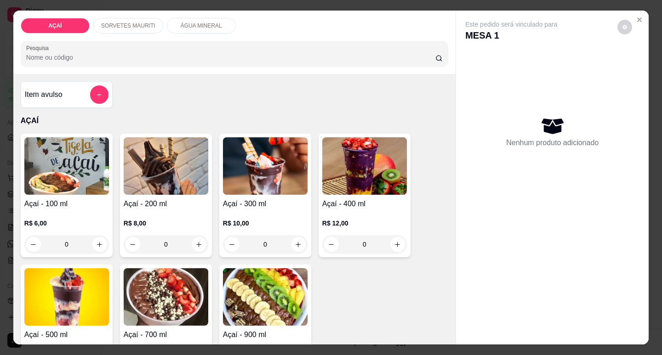
click at [292, 242] on div "0" at bounding box center [265, 244] width 85 height 18
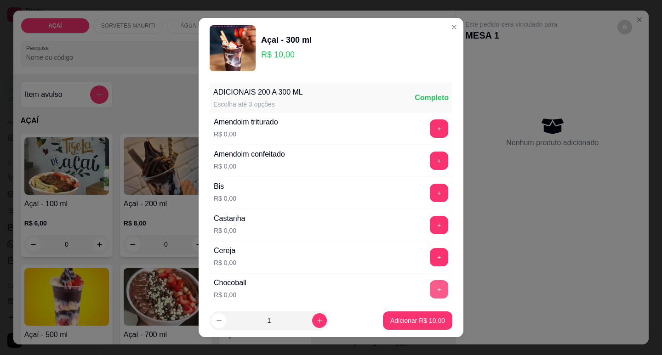
click at [430, 288] on button "+" at bounding box center [439, 289] width 18 height 18
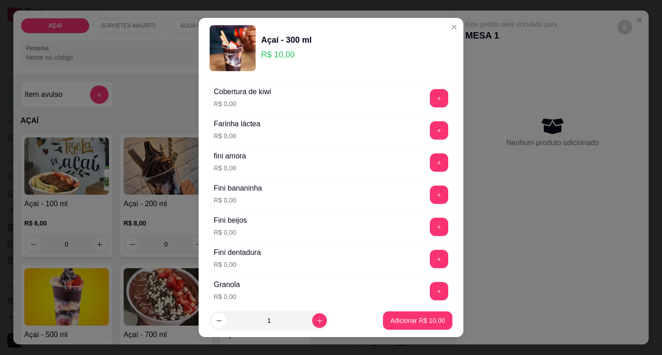
scroll to position [597, 0]
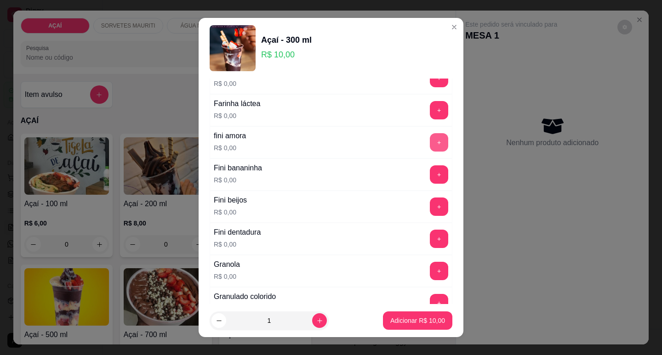
click at [430, 143] on button "+" at bounding box center [439, 142] width 18 height 18
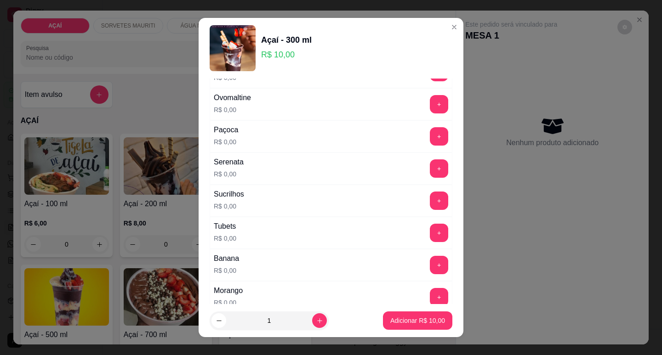
scroll to position [1057, 0]
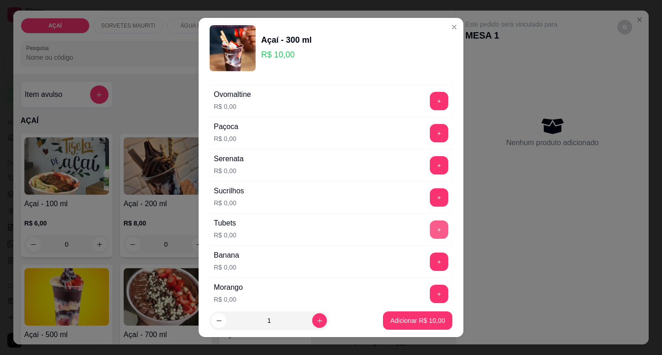
click at [430, 237] on button "+" at bounding box center [439, 230] width 18 height 18
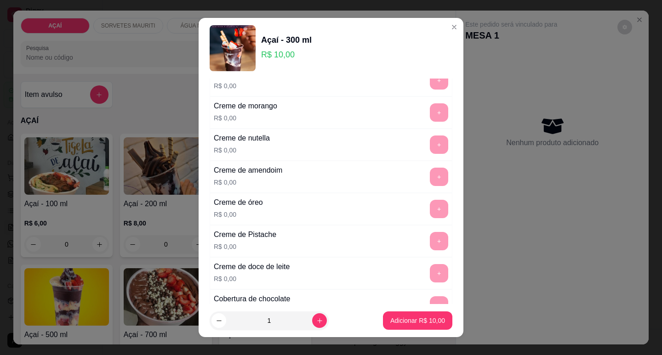
scroll to position [184, 0]
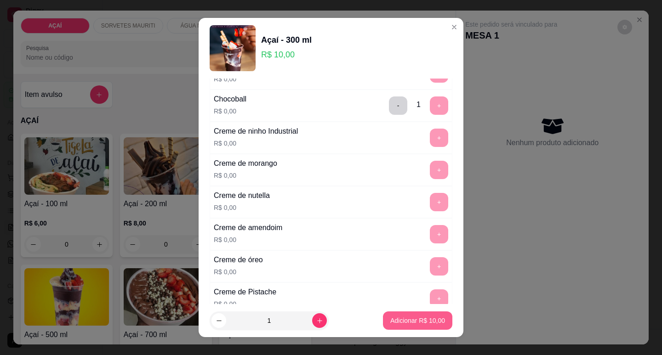
click at [403, 319] on p "Adicionar R$ 10,00" at bounding box center [417, 320] width 55 height 9
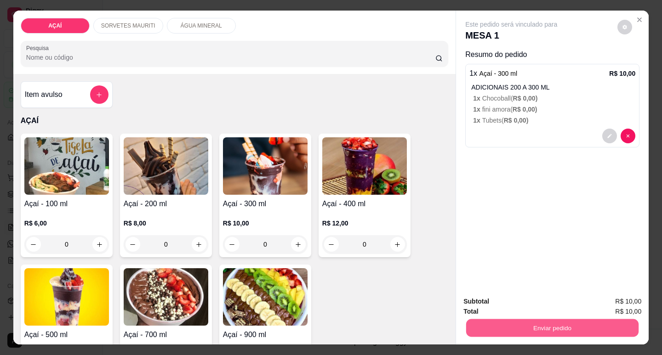
click at [572, 326] on button "Enviar pedido" at bounding box center [552, 328] width 172 height 18
click at [556, 298] on button "Não registrar e enviar pedido" at bounding box center [522, 301] width 96 height 17
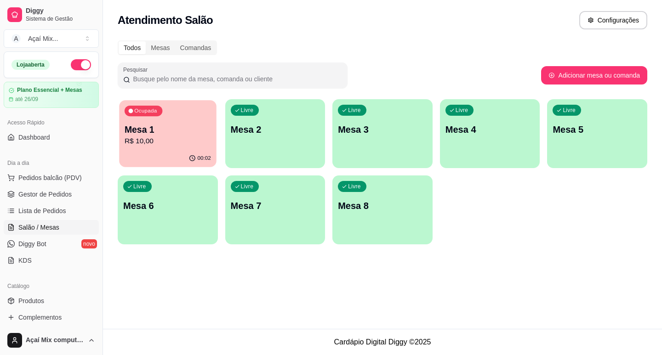
click at [184, 135] on p "Mesa 1" at bounding box center [168, 130] width 86 height 12
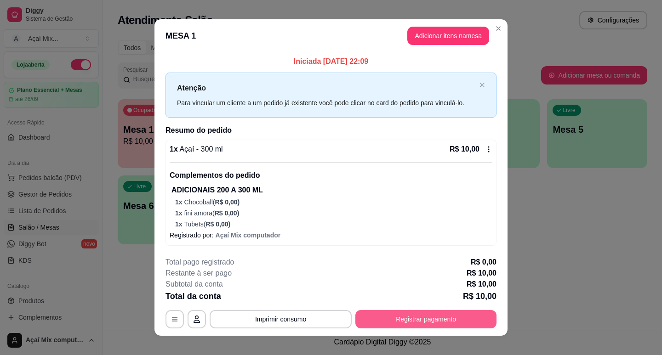
click at [436, 317] on button "Registrar pagamento" at bounding box center [425, 319] width 141 height 18
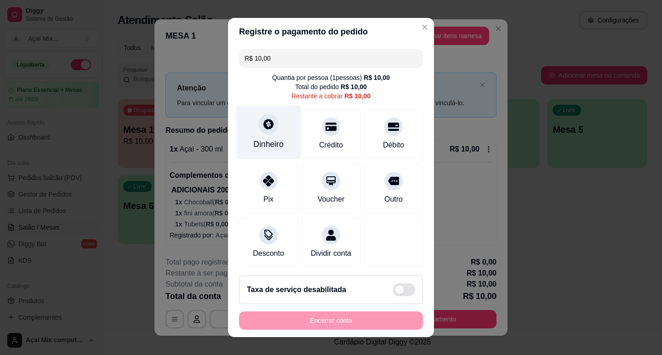
click at [258, 135] on div "Dinheiro" at bounding box center [268, 132] width 65 height 54
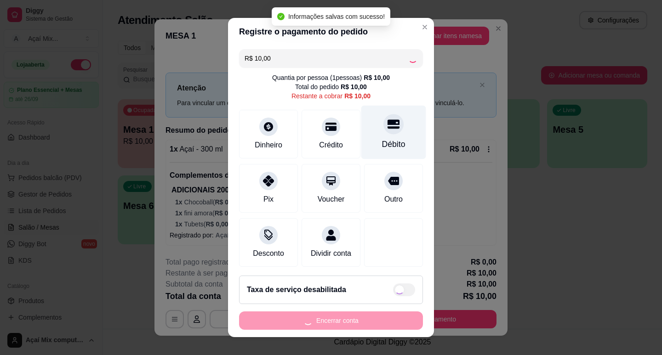
type input "R$ 0,00"
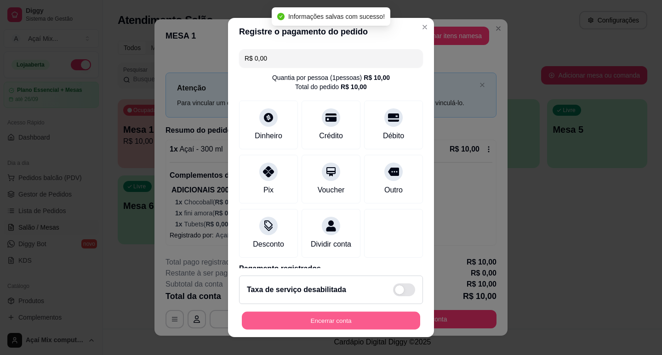
click at [340, 326] on button "Encerrar conta" at bounding box center [331, 321] width 178 height 18
